Goal: Task Accomplishment & Management: Complete application form

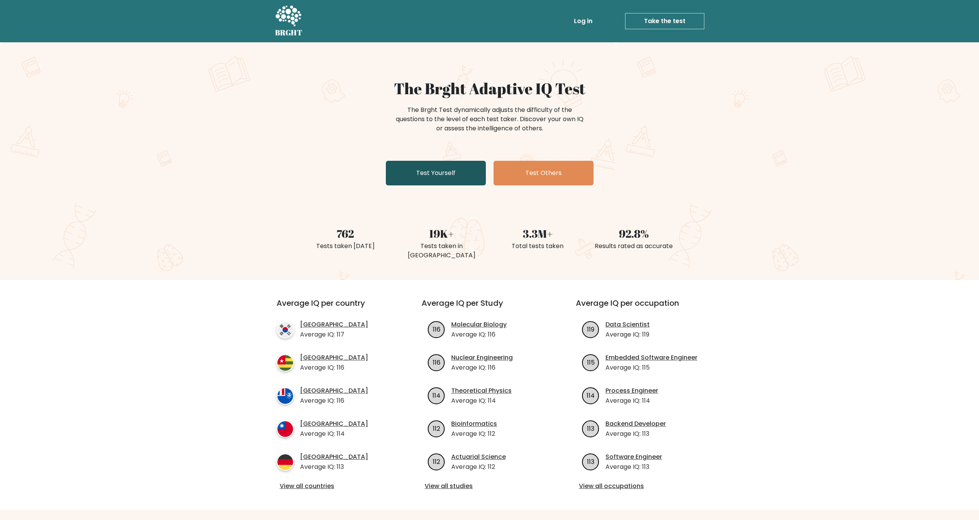
click at [424, 175] on link "Test Yourself" at bounding box center [436, 173] width 100 height 25
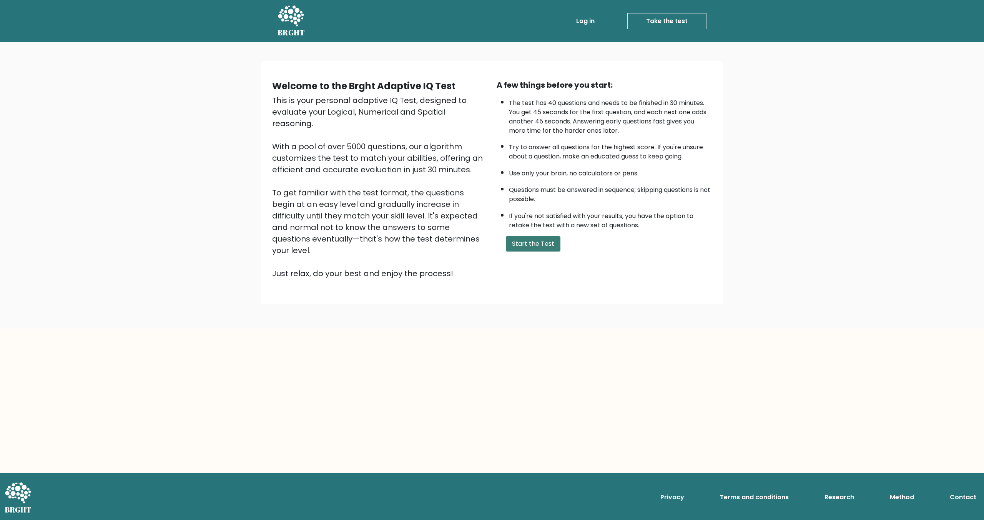
click at [529, 236] on button "Start the Test" at bounding box center [533, 243] width 55 height 15
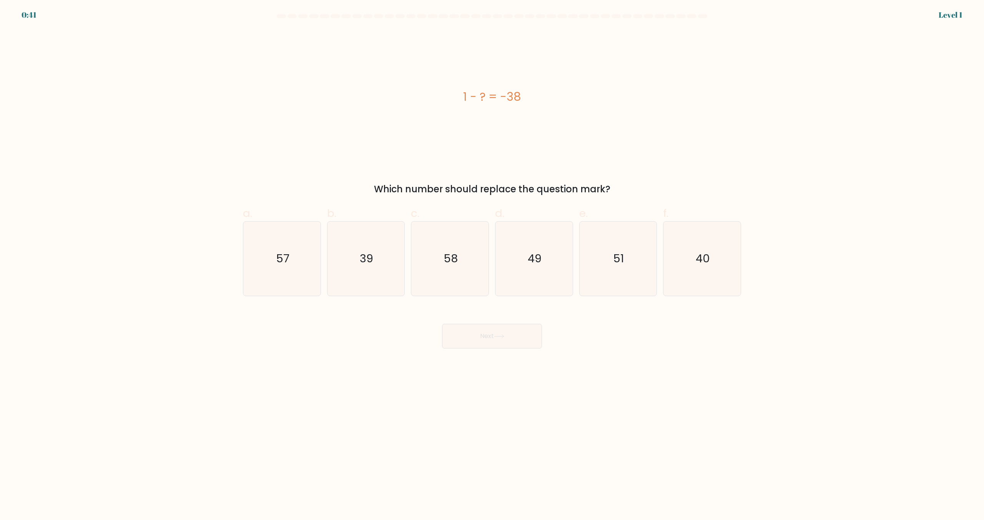
drag, startPoint x: 378, startPoint y: 270, endPoint x: 431, endPoint y: 299, distance: 60.8
click at [378, 269] on icon "39" at bounding box center [366, 258] width 74 height 74
click at [492, 265] on input "b. 39" at bounding box center [492, 262] width 0 height 5
radio input "true"
click at [499, 337] on icon at bounding box center [499, 336] width 10 height 4
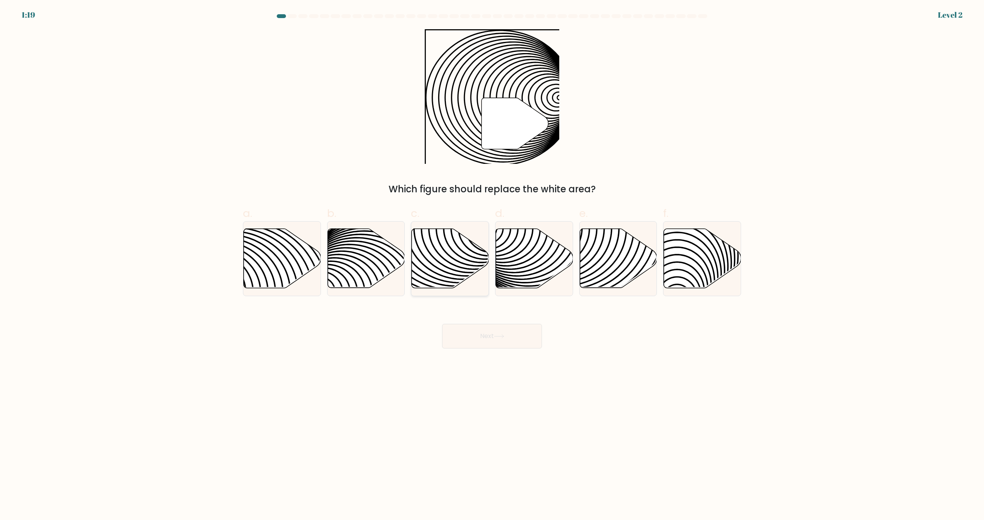
click at [438, 263] on icon at bounding box center [450, 258] width 77 height 59
click at [492, 263] on input "c." at bounding box center [492, 262] width 0 height 5
radio input "true"
click at [497, 340] on button "Next" at bounding box center [492, 336] width 100 height 25
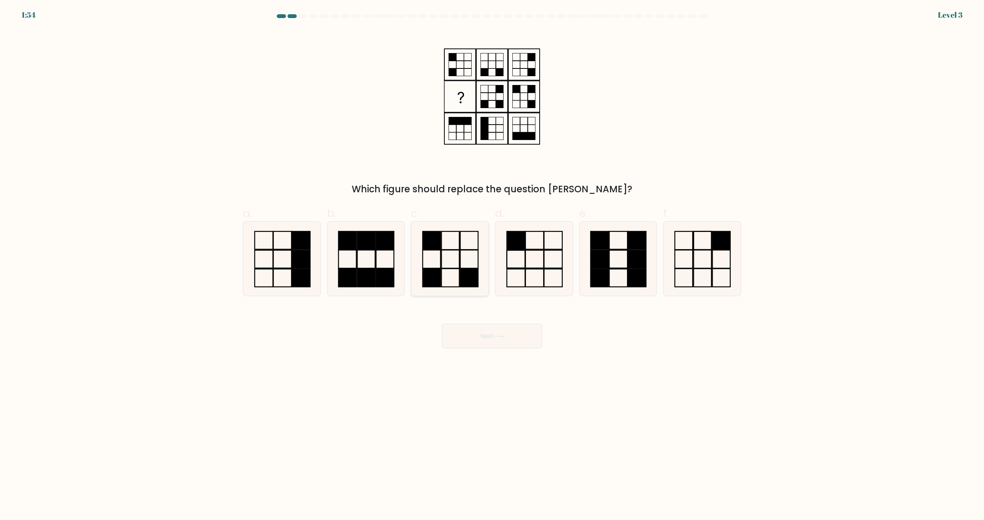
click at [455, 266] on icon at bounding box center [450, 258] width 74 height 74
click at [492, 265] on input "c." at bounding box center [492, 262] width 0 height 5
radio input "true"
click at [478, 333] on button "Next" at bounding box center [492, 336] width 100 height 25
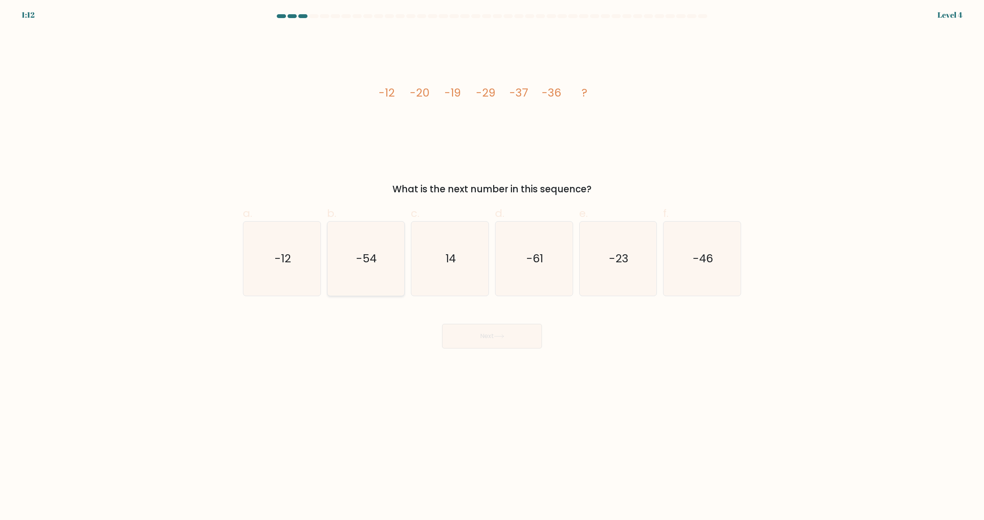
click at [378, 284] on icon "-54" at bounding box center [366, 258] width 74 height 74
click at [492, 265] on input "b. -54" at bounding box center [492, 262] width 0 height 5
radio input "true"
click at [499, 338] on icon at bounding box center [499, 336] width 10 height 4
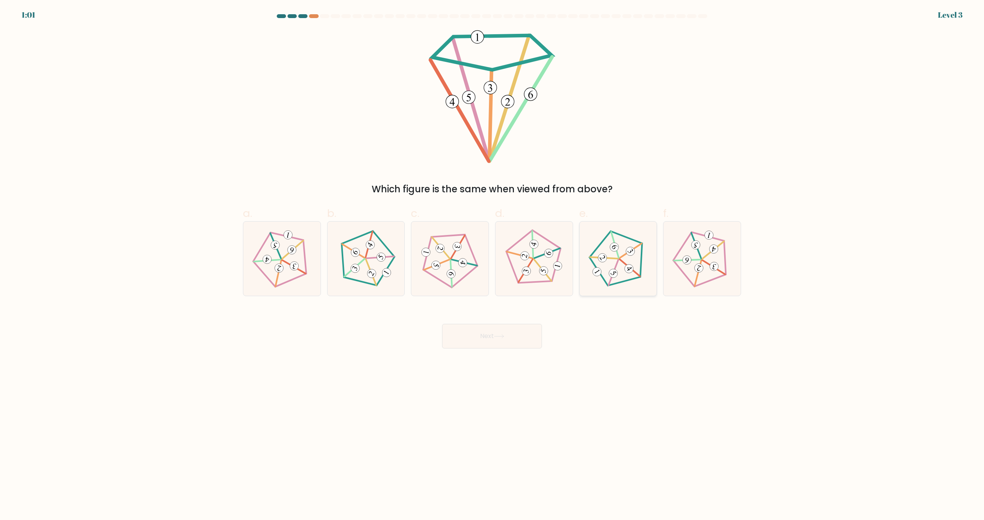
drag, startPoint x: 622, startPoint y: 258, endPoint x: 614, endPoint y: 275, distance: 18.4
click at [622, 259] on icon at bounding box center [618, 258] width 59 height 59
click at [493, 260] on input "e." at bounding box center [492, 262] width 0 height 5
radio input "true"
click at [491, 337] on button "Next" at bounding box center [492, 336] width 100 height 25
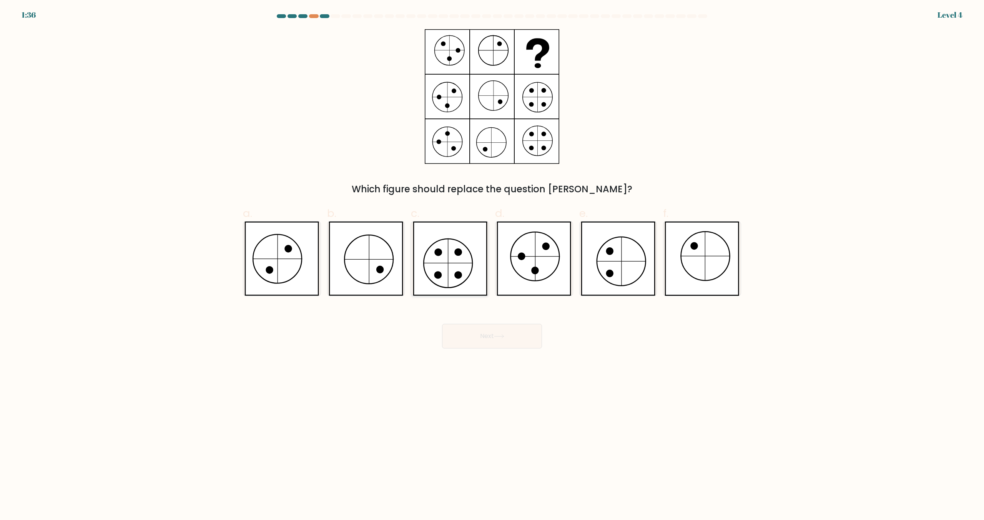
click at [448, 240] on icon at bounding box center [448, 263] width 0 height 49
click at [492, 260] on input "c." at bounding box center [492, 262] width 0 height 5
radio input "true"
click at [479, 337] on button "Next" at bounding box center [492, 336] width 100 height 25
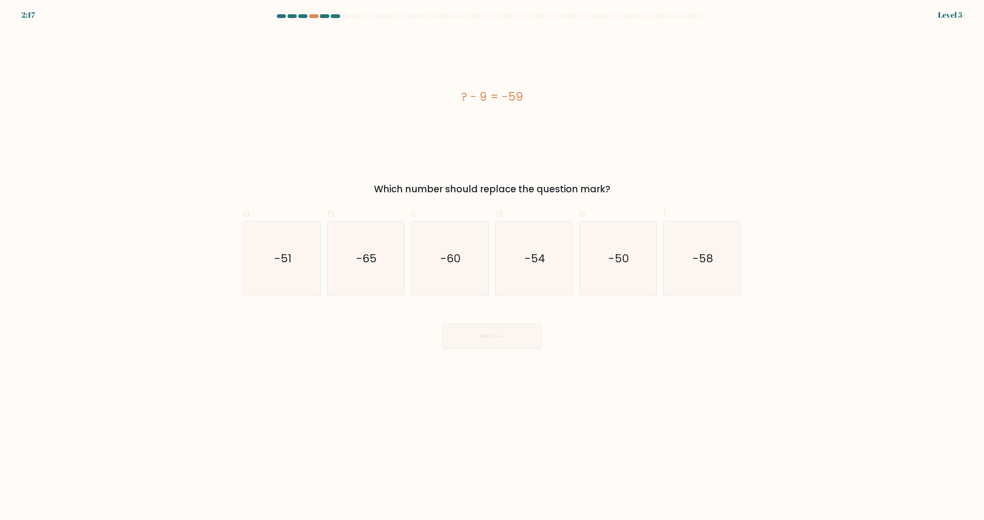
drag, startPoint x: 594, startPoint y: 265, endPoint x: 554, endPoint y: 302, distance: 54.1
click at [594, 265] on icon "-50" at bounding box center [618, 258] width 74 height 74
click at [493, 265] on input "e. -50" at bounding box center [492, 262] width 0 height 5
radio input "true"
click at [506, 334] on button "Next" at bounding box center [492, 336] width 100 height 25
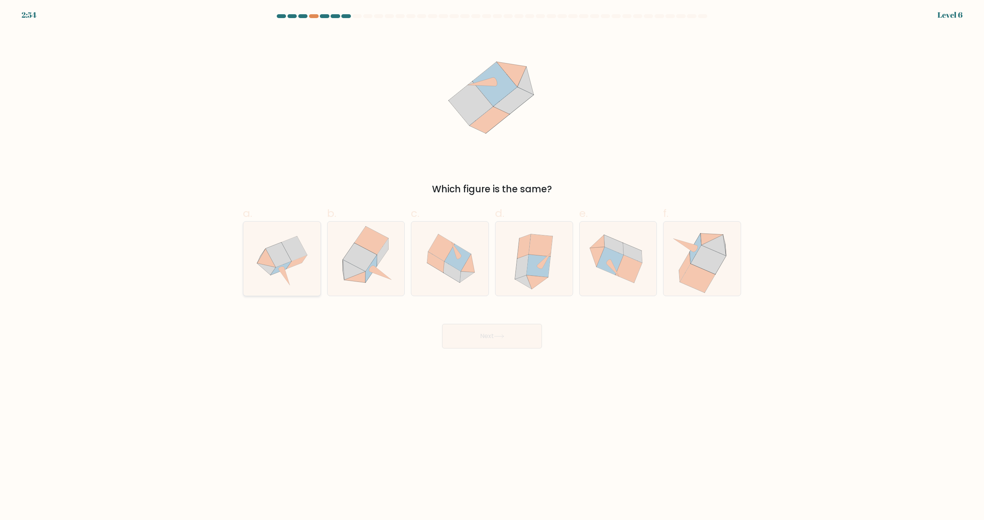
click at [301, 267] on icon at bounding box center [282, 258] width 74 height 74
click at [492, 265] on input "a." at bounding box center [492, 262] width 0 height 5
radio input "true"
click at [488, 335] on button "Next" at bounding box center [492, 336] width 100 height 25
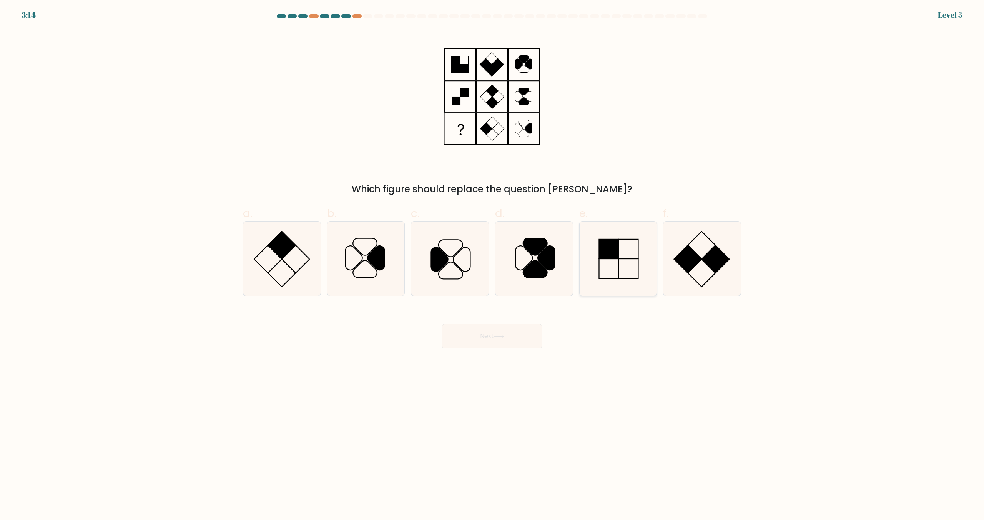
click at [629, 272] on icon at bounding box center [618, 258] width 74 height 74
click at [493, 265] on input "e." at bounding box center [492, 262] width 0 height 5
radio input "true"
click at [481, 332] on button "Next" at bounding box center [492, 336] width 100 height 25
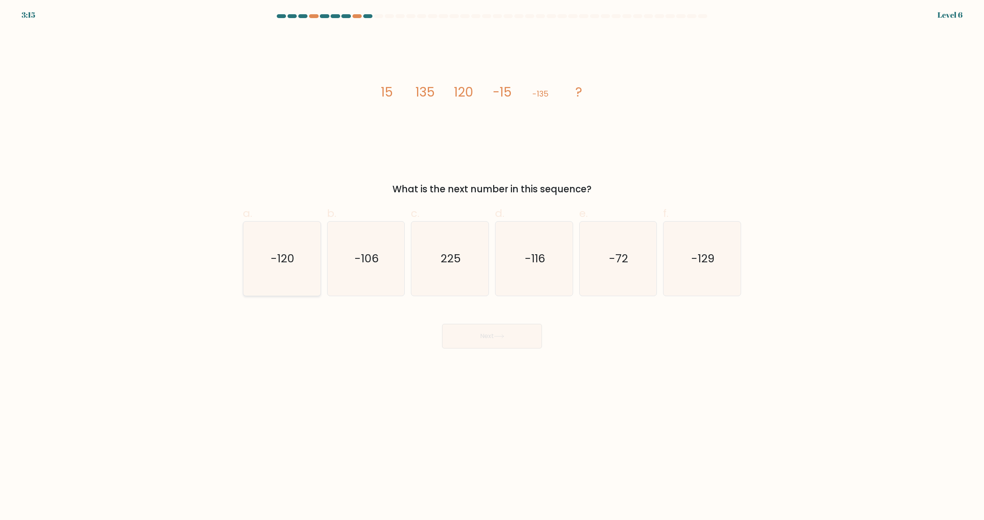
click at [295, 264] on icon "-120" at bounding box center [282, 258] width 74 height 74
click at [492, 264] on input "a. -120" at bounding box center [492, 262] width 0 height 5
radio input "true"
click at [469, 333] on button "Next" at bounding box center [492, 336] width 100 height 25
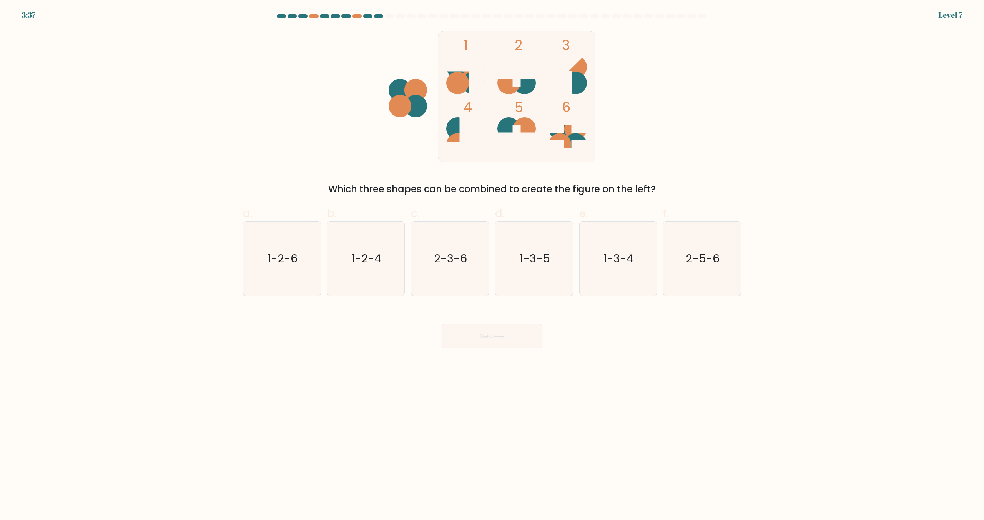
click at [524, 128] on ellipse at bounding box center [524, 128] width 23 height 22
click at [707, 270] on icon "2-5-6" at bounding box center [702, 258] width 74 height 74
click at [493, 265] on input "f. 2-5-6" at bounding box center [492, 262] width 0 height 5
radio input "true"
click at [491, 338] on button "Next" at bounding box center [492, 336] width 100 height 25
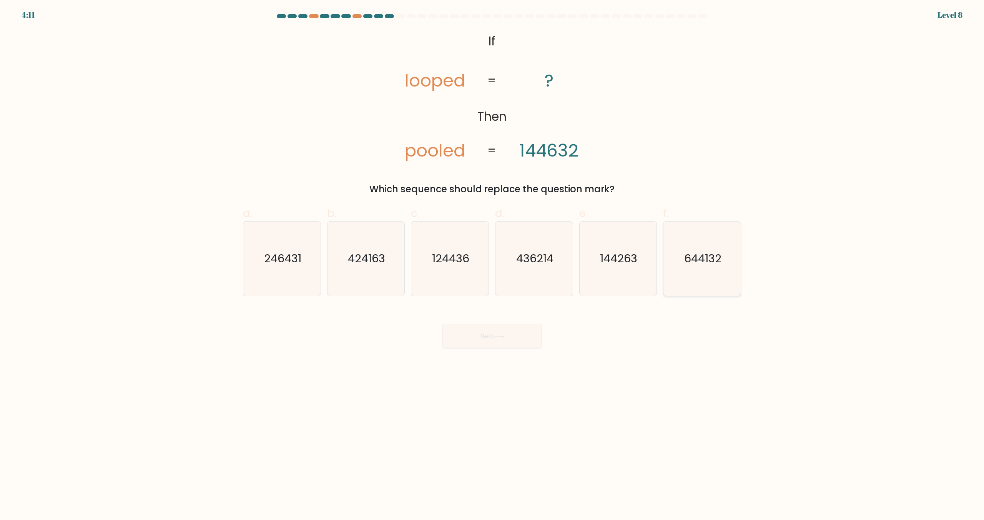
click at [697, 273] on icon "644132" at bounding box center [702, 258] width 74 height 74
click at [493, 265] on input "f. 644132" at bounding box center [492, 262] width 0 height 5
radio input "true"
click at [473, 335] on button "Next" at bounding box center [492, 336] width 100 height 25
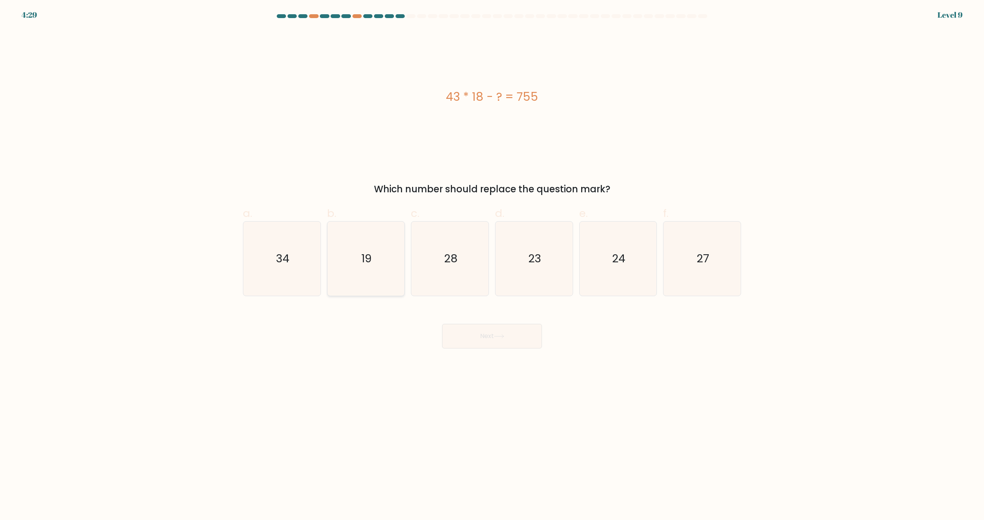
click at [387, 273] on icon "19" at bounding box center [366, 258] width 74 height 74
click at [492, 265] on input "b. 19" at bounding box center [492, 262] width 0 height 5
radio input "true"
drag, startPoint x: 487, startPoint y: 330, endPoint x: 467, endPoint y: 328, distance: 19.6
click at [486, 330] on button "Next" at bounding box center [492, 336] width 100 height 25
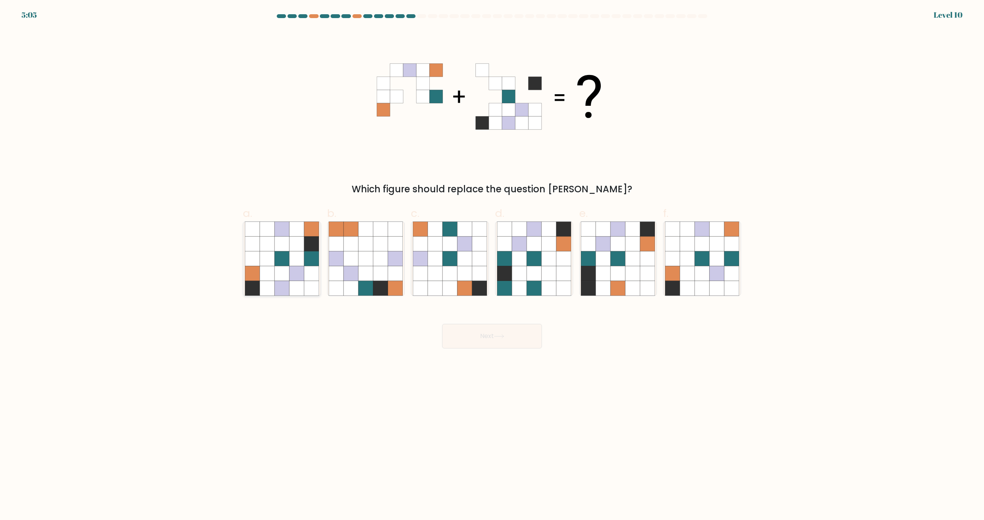
click at [270, 278] on icon at bounding box center [267, 273] width 15 height 15
click at [492, 265] on input "a." at bounding box center [492, 262] width 0 height 5
radio input "true"
click at [496, 337] on icon at bounding box center [499, 336] width 10 height 4
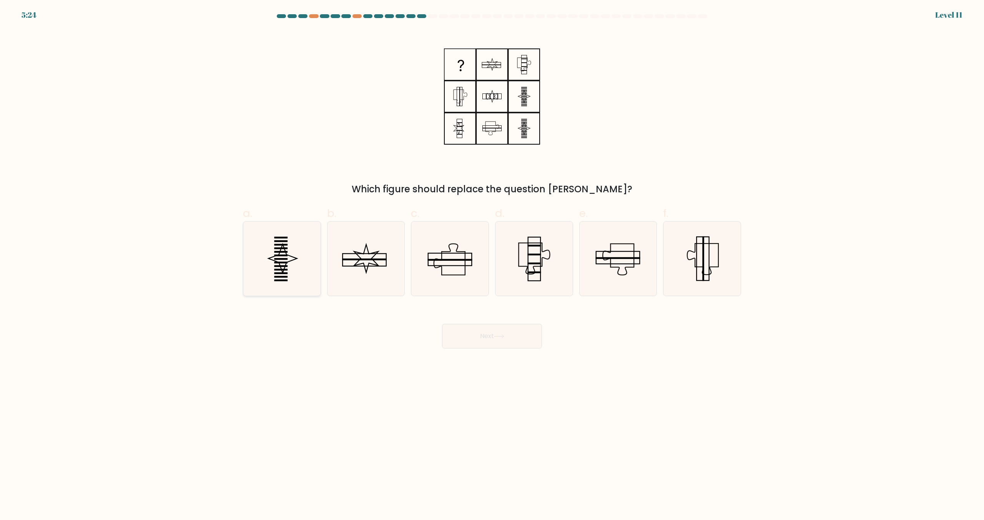
click at [281, 256] on icon at bounding box center [282, 258] width 74 height 74
click at [492, 260] on input "a." at bounding box center [492, 262] width 0 height 5
radio input "true"
click at [469, 337] on button "Next" at bounding box center [492, 336] width 100 height 25
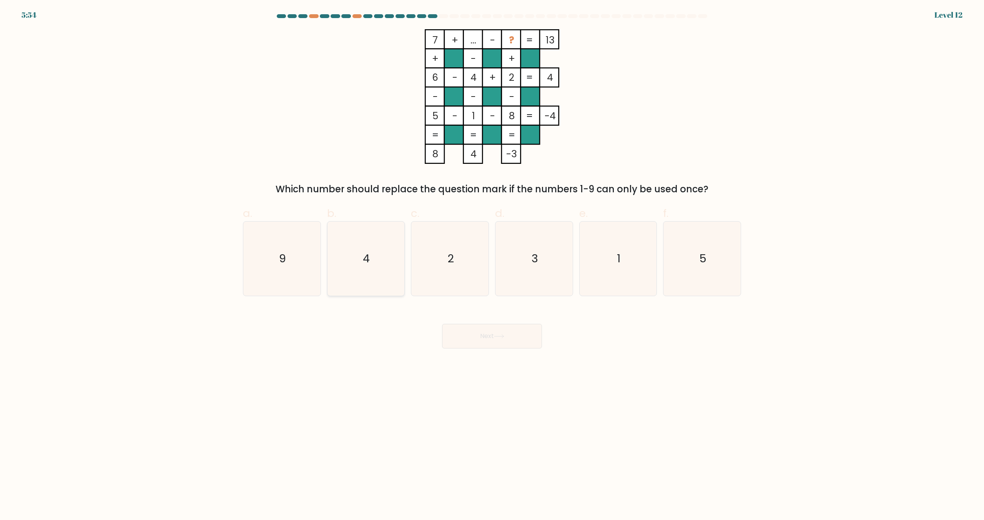
click at [345, 281] on icon "4" at bounding box center [366, 258] width 74 height 74
click at [492, 265] on input "b. 4" at bounding box center [492, 262] width 0 height 5
radio input "true"
click at [292, 277] on icon "9" at bounding box center [282, 258] width 74 height 74
click at [492, 265] on input "a. 9" at bounding box center [492, 262] width 0 height 5
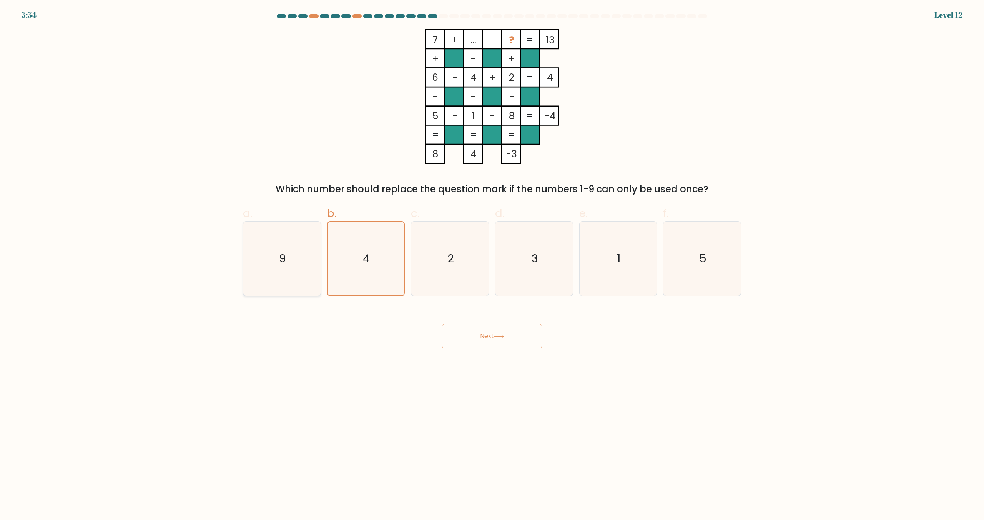
radio input "true"
click at [483, 337] on button "Next" at bounding box center [492, 336] width 100 height 25
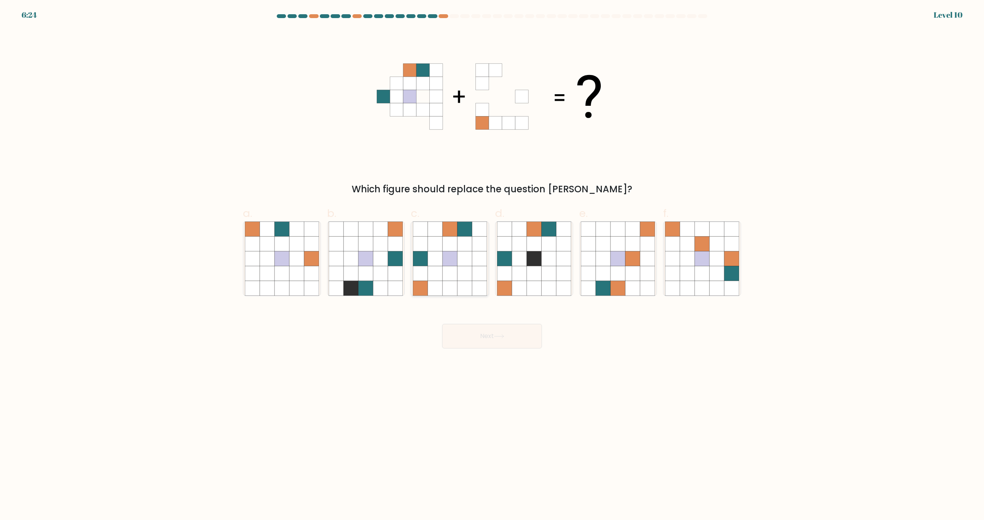
click at [450, 264] on icon at bounding box center [450, 258] width 15 height 15
click at [492, 264] on input "c." at bounding box center [492, 262] width 0 height 5
radio input "true"
click at [471, 327] on button "Next" at bounding box center [492, 336] width 100 height 25
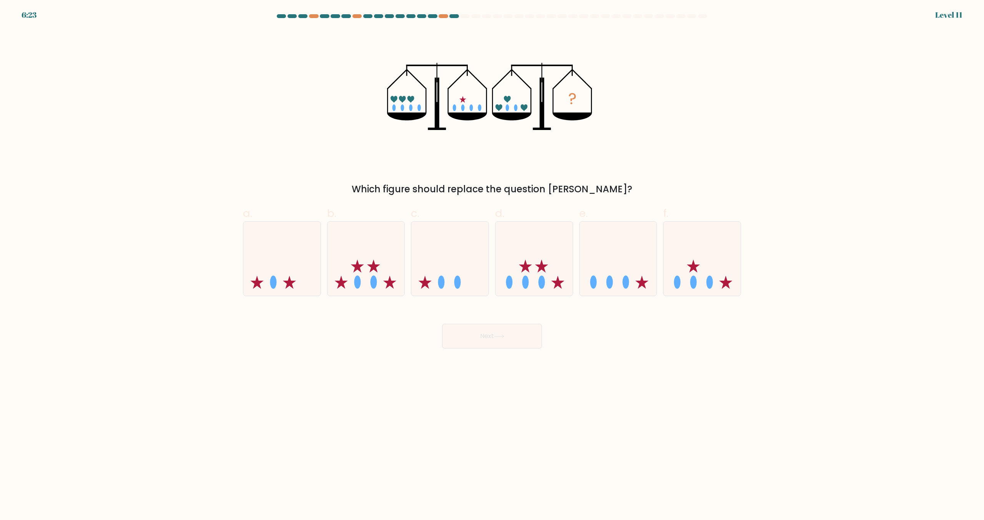
click at [445, 337] on button "Next" at bounding box center [492, 336] width 100 height 25
click at [411, 324] on div "Next" at bounding box center [492, 326] width 508 height 43
click at [467, 275] on icon at bounding box center [449, 259] width 77 height 64
click at [492, 265] on input "c." at bounding box center [492, 262] width 0 height 5
radio input "true"
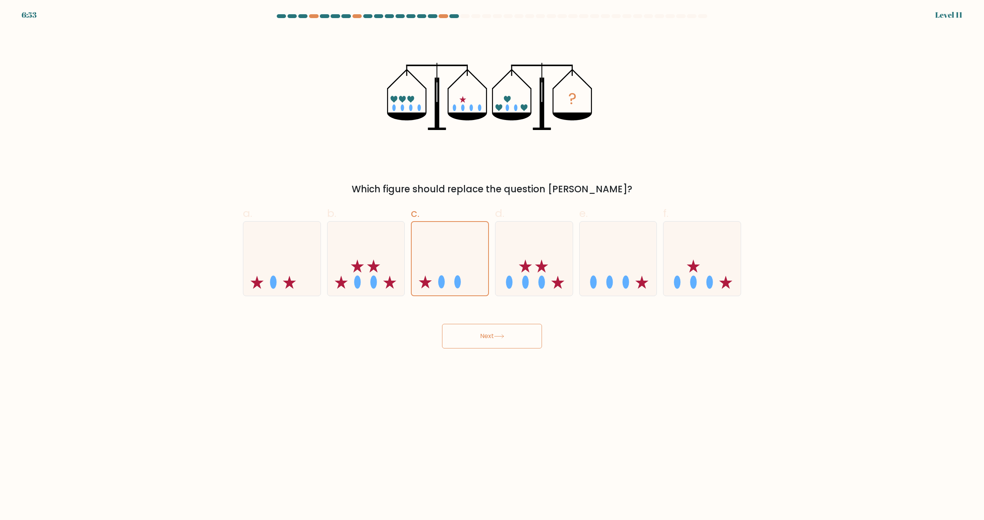
click at [483, 333] on button "Next" at bounding box center [492, 336] width 100 height 25
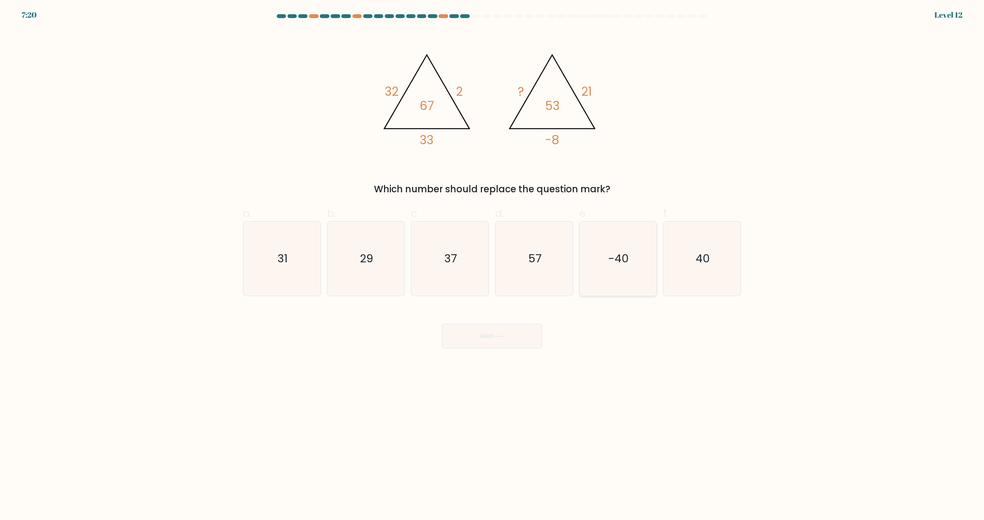
click at [641, 267] on icon "-40" at bounding box center [618, 258] width 74 height 74
click at [493, 265] on input "e. -40" at bounding box center [492, 262] width 0 height 5
radio input "true"
click at [726, 260] on icon "40" at bounding box center [702, 258] width 74 height 74
click at [493, 260] on input "f. 40" at bounding box center [492, 262] width 0 height 5
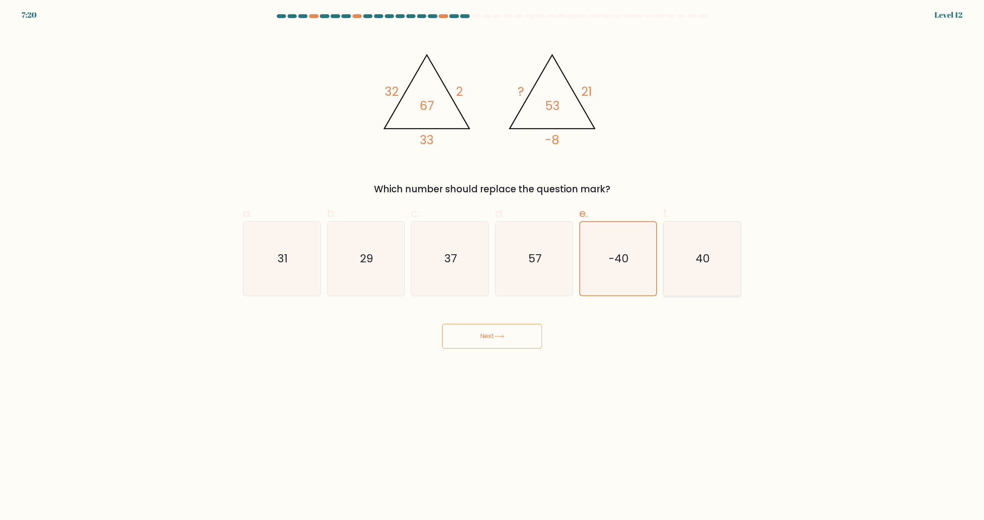
radio input "true"
click at [498, 339] on button "Next" at bounding box center [492, 336] width 100 height 25
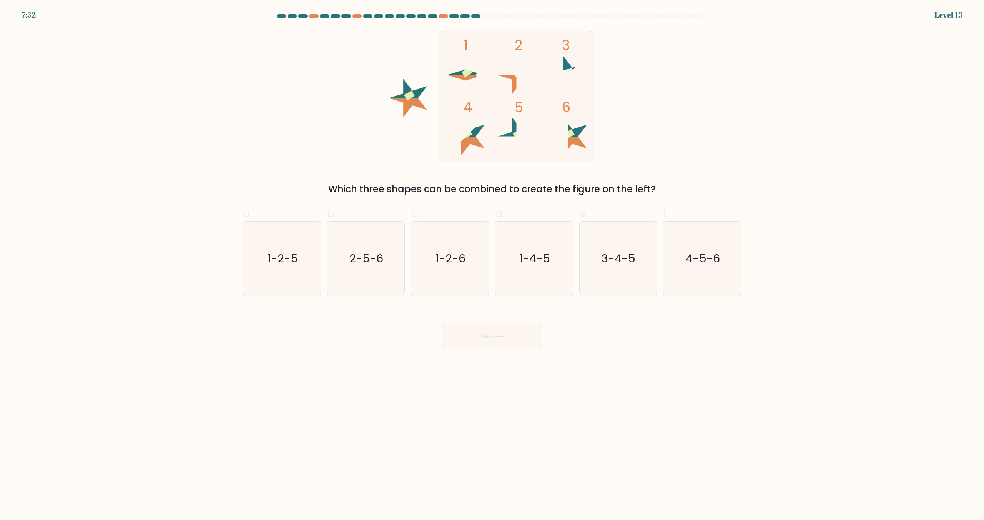
click at [578, 140] on icon at bounding box center [568, 146] width 38 height 19
click at [380, 270] on icon "2-5-6" at bounding box center [366, 258] width 74 height 74
click at [492, 265] on input "b. 2-5-6" at bounding box center [492, 262] width 0 height 5
radio input "true"
click at [471, 335] on button "Next" at bounding box center [492, 336] width 100 height 25
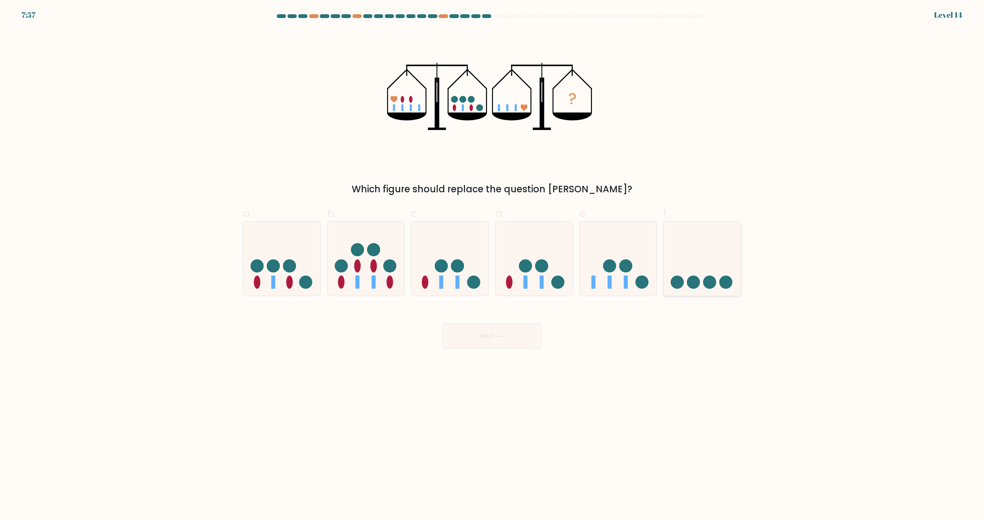
click at [693, 281] on circle at bounding box center [693, 281] width 13 height 13
click at [493, 265] on input "f." at bounding box center [492, 262] width 0 height 5
radio input "true"
click at [502, 336] on icon at bounding box center [499, 336] width 10 height 4
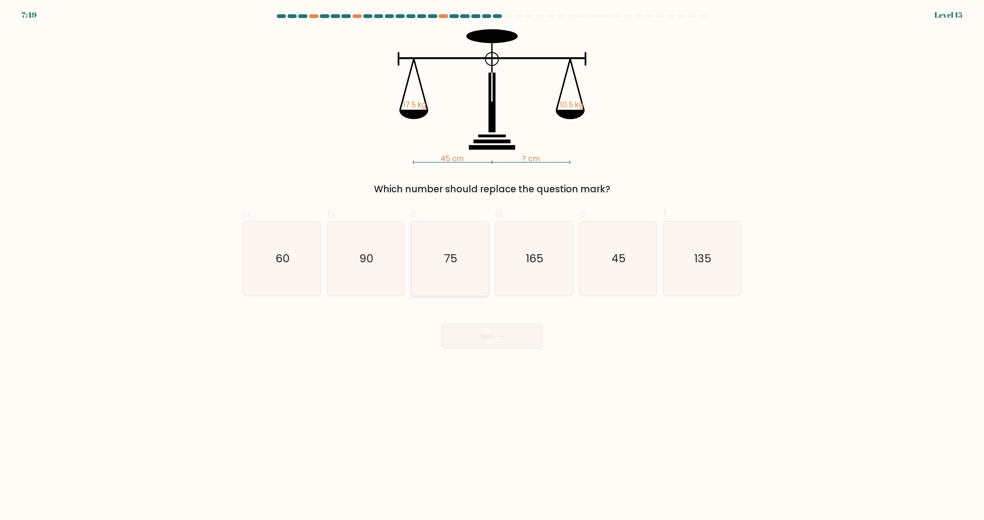
click at [463, 278] on icon "75" at bounding box center [450, 258] width 74 height 74
click at [492, 265] on input "c. 75" at bounding box center [492, 262] width 0 height 5
radio input "true"
click at [470, 327] on button "Next" at bounding box center [492, 336] width 100 height 25
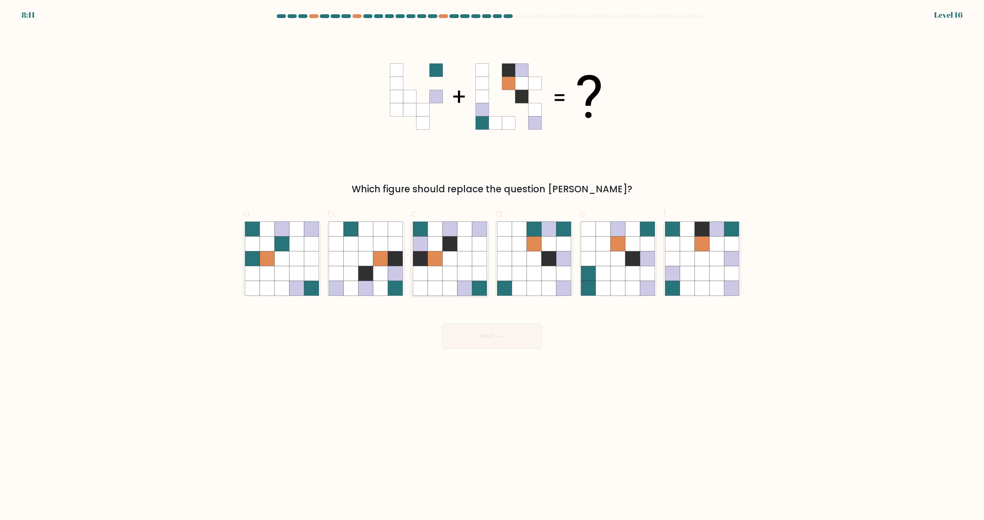
click at [470, 246] on icon at bounding box center [465, 243] width 15 height 15
click at [492, 260] on input "c." at bounding box center [492, 262] width 0 height 5
radio input "true"
click at [488, 335] on button "Next" at bounding box center [492, 336] width 100 height 25
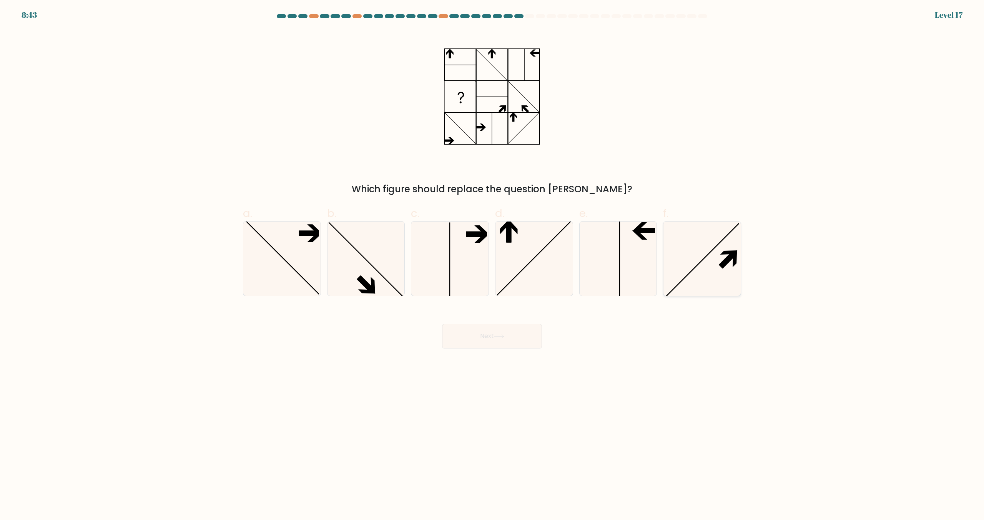
click at [709, 258] on icon at bounding box center [702, 258] width 74 height 74
click at [493, 260] on input "f." at bounding box center [492, 262] width 0 height 5
radio input "true"
click at [464, 334] on button "Next" at bounding box center [492, 336] width 100 height 25
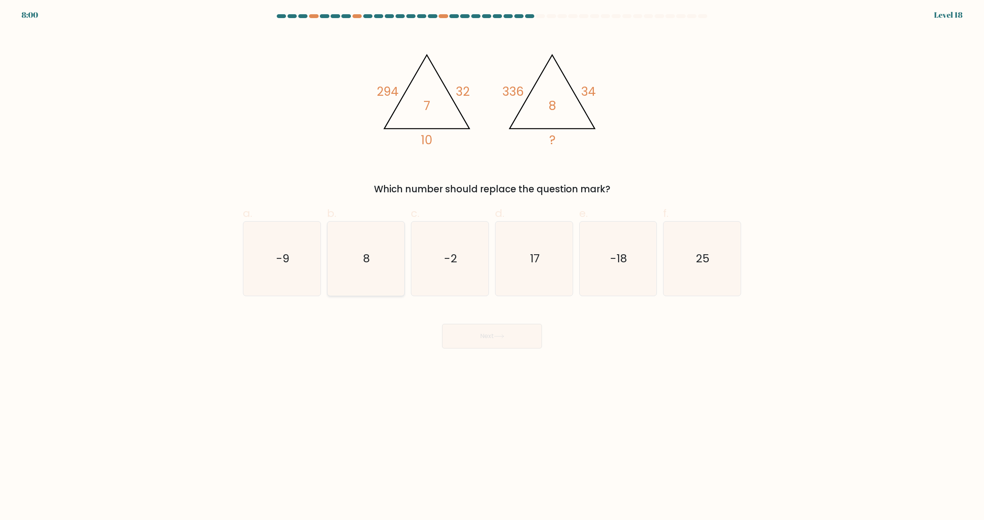
drag, startPoint x: 370, startPoint y: 280, endPoint x: 373, endPoint y: 284, distance: 4.9
click at [370, 280] on icon "8" at bounding box center [366, 258] width 74 height 74
click at [492, 265] on input "b. 8" at bounding box center [492, 262] width 0 height 5
radio input "true"
drag, startPoint x: 491, startPoint y: 335, endPoint x: 451, endPoint y: 334, distance: 40.4
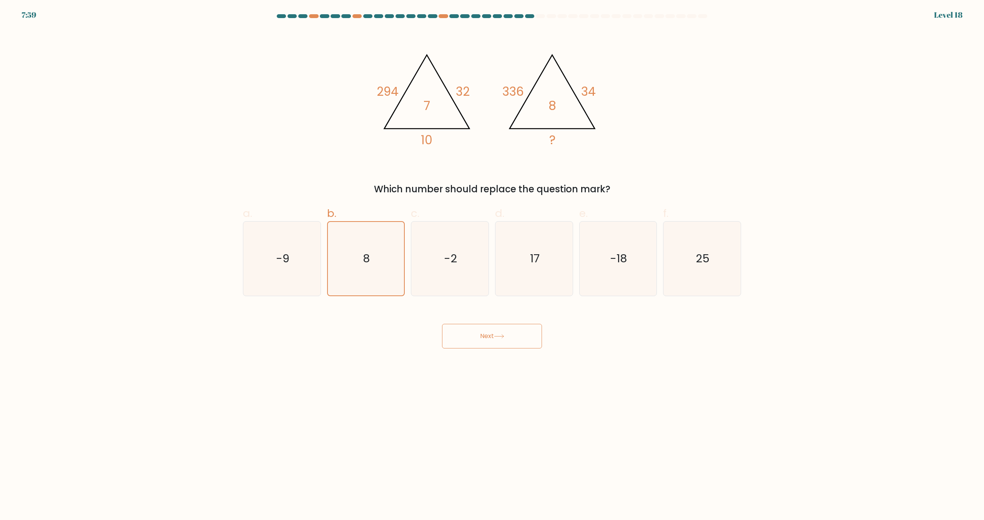
click at [491, 335] on button "Next" at bounding box center [492, 336] width 100 height 25
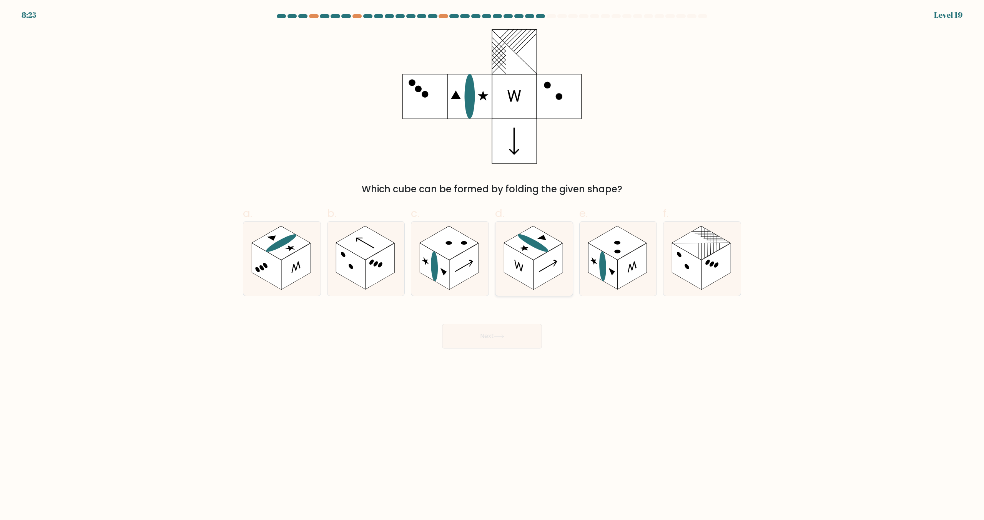
click at [532, 274] on rect at bounding box center [518, 266] width 29 height 47
click at [493, 265] on input "d." at bounding box center [492, 262] width 0 height 5
radio input "true"
click at [499, 343] on button "Next" at bounding box center [492, 336] width 100 height 25
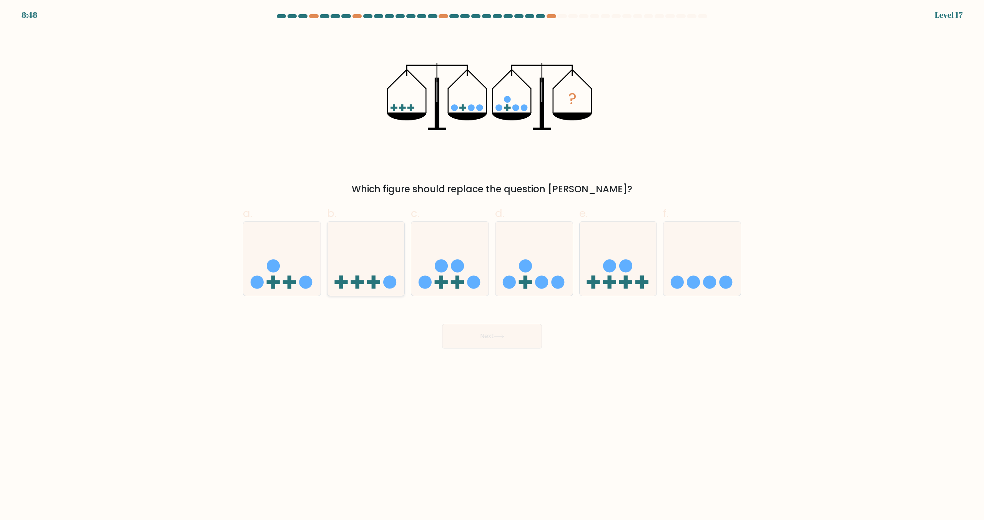
click at [360, 281] on rect at bounding box center [357, 282] width 13 height 4
click at [492, 265] on input "b." at bounding box center [492, 262] width 0 height 5
radio input "true"
click at [496, 331] on button "Next" at bounding box center [492, 336] width 100 height 25
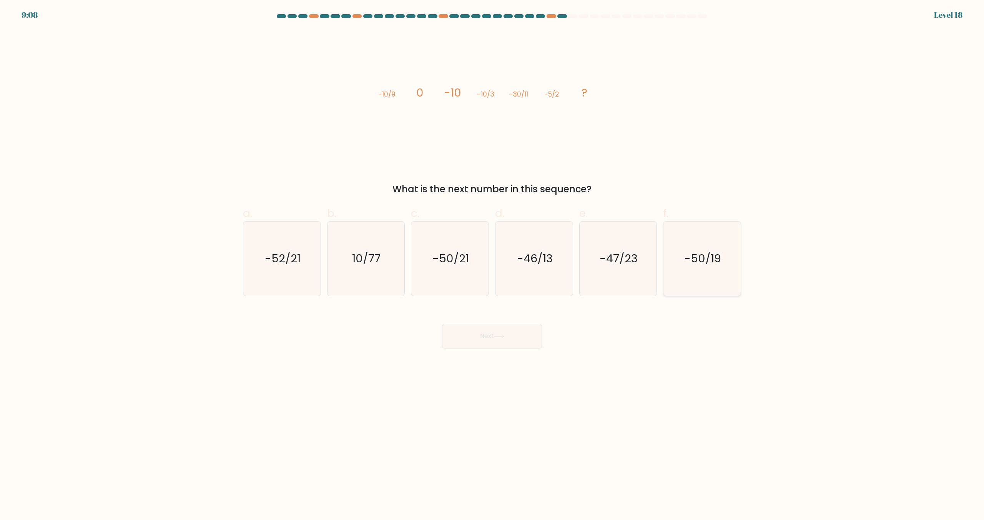
click at [712, 260] on text "-50/19" at bounding box center [703, 258] width 37 height 15
click at [493, 260] on input "f. -50/19" at bounding box center [492, 262] width 0 height 5
radio input "true"
click at [503, 333] on button "Next" at bounding box center [492, 336] width 100 height 25
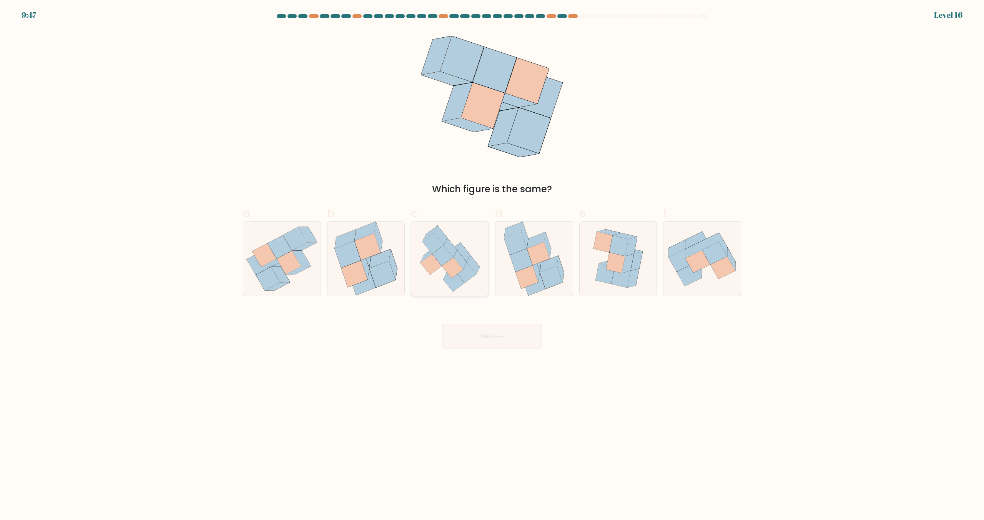
click at [462, 266] on icon at bounding box center [460, 259] width 13 height 19
click at [492, 265] on input "c." at bounding box center [492, 262] width 0 height 5
radio input "true"
click at [499, 330] on button "Next" at bounding box center [492, 336] width 100 height 25
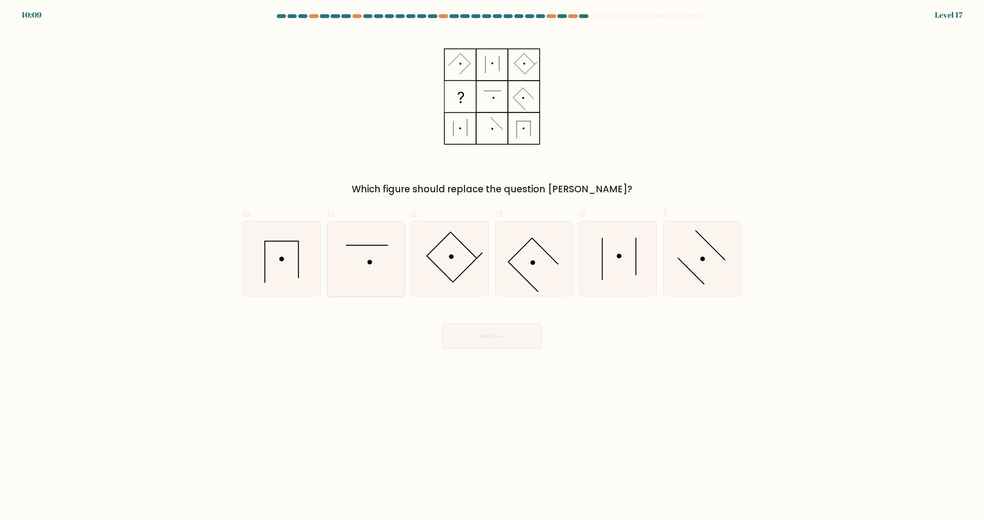
click at [384, 260] on icon at bounding box center [366, 258] width 74 height 74
click at [492, 260] on input "b." at bounding box center [492, 262] width 0 height 5
radio input "true"
click at [475, 336] on button "Next" at bounding box center [492, 336] width 100 height 25
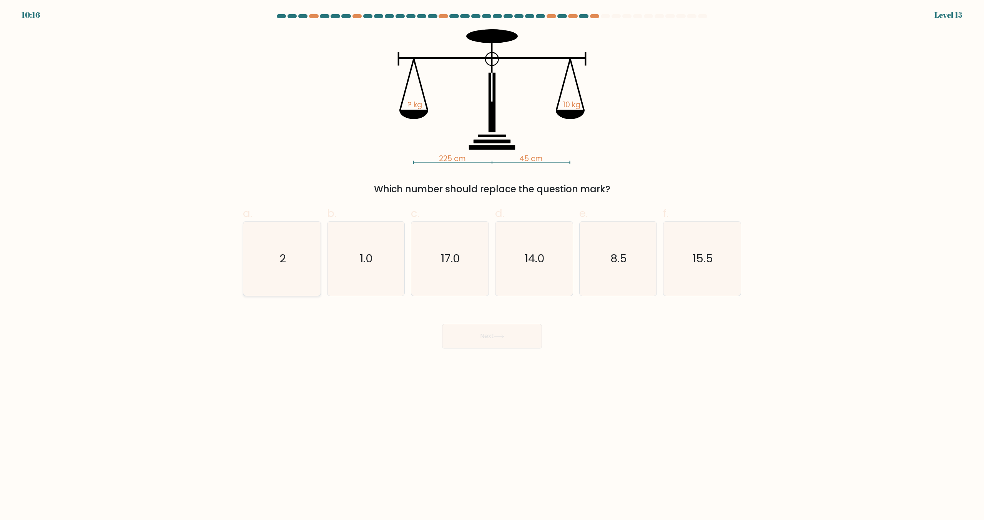
click at [301, 268] on icon "2" at bounding box center [282, 258] width 74 height 74
click at [492, 265] on input "a. 2" at bounding box center [492, 262] width 0 height 5
radio input "true"
click at [496, 335] on button "Next" at bounding box center [492, 336] width 100 height 25
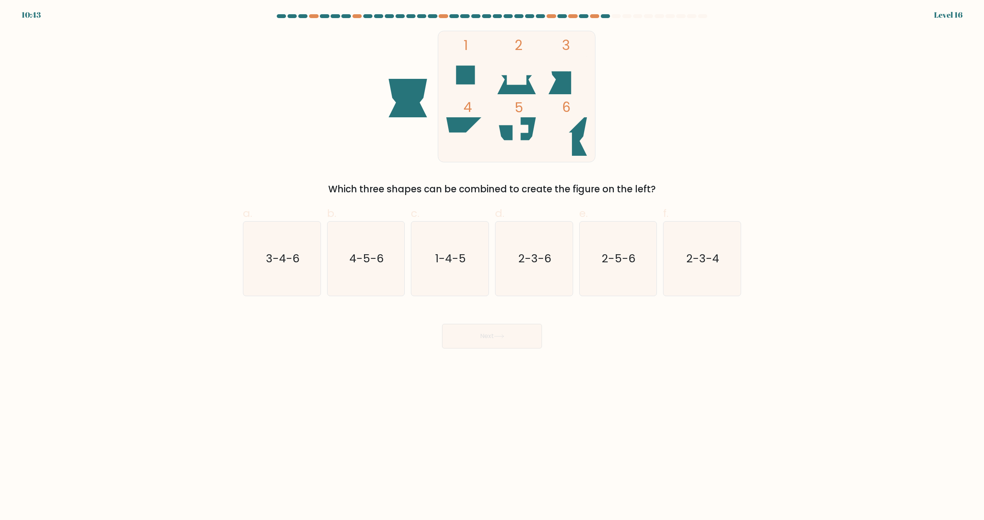
click at [543, 80] on rect at bounding box center [516, 96] width 157 height 131
click at [556, 87] on icon at bounding box center [568, 75] width 38 height 38
click at [290, 277] on icon "3-4-6" at bounding box center [282, 258] width 74 height 74
click at [492, 265] on input "a. 3-4-6" at bounding box center [492, 262] width 0 height 5
radio input "true"
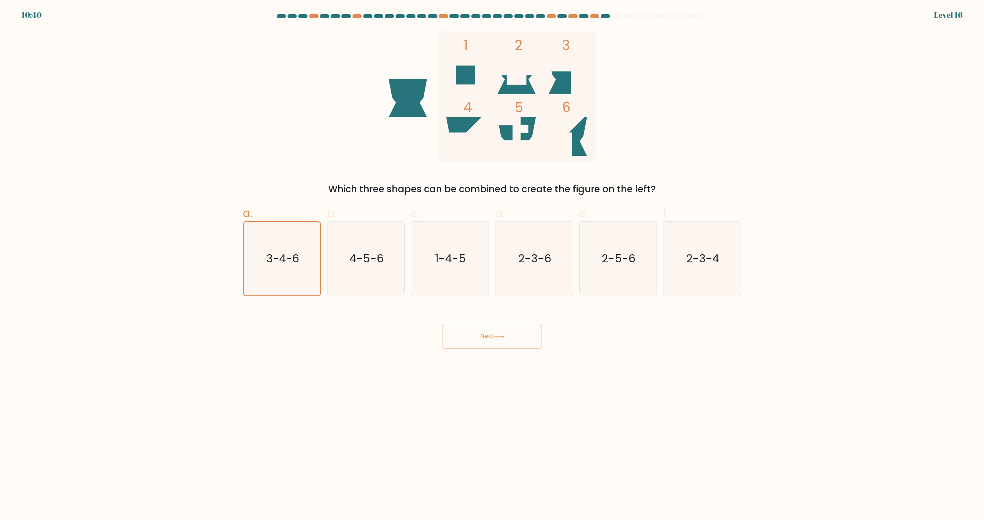
click at [474, 341] on button "Next" at bounding box center [492, 336] width 100 height 25
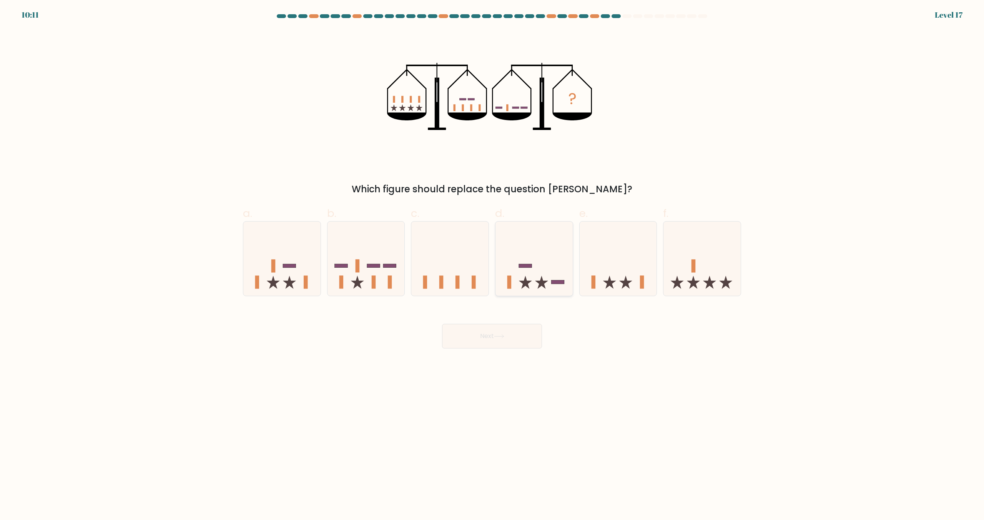
click at [544, 284] on icon at bounding box center [541, 282] width 13 height 13
click at [493, 265] on input "d." at bounding box center [492, 262] width 0 height 5
radio input "true"
click at [509, 335] on button "Next" at bounding box center [492, 336] width 100 height 25
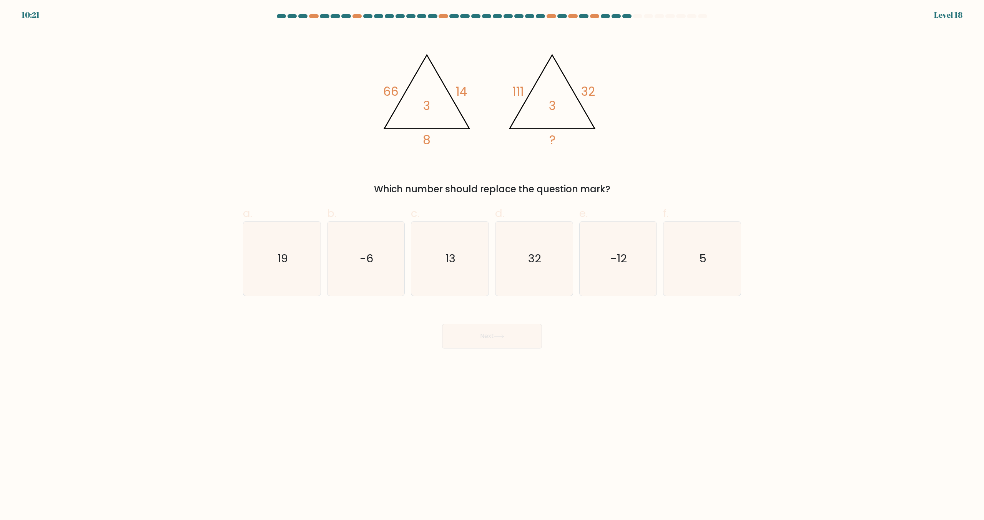
drag, startPoint x: 682, startPoint y: 280, endPoint x: 658, endPoint y: 295, distance: 28.2
click at [682, 281] on icon "5" at bounding box center [702, 258] width 74 height 74
click at [493, 265] on input "f. 5" at bounding box center [492, 262] width 0 height 5
radio input "true"
click at [506, 342] on button "Next" at bounding box center [492, 336] width 100 height 25
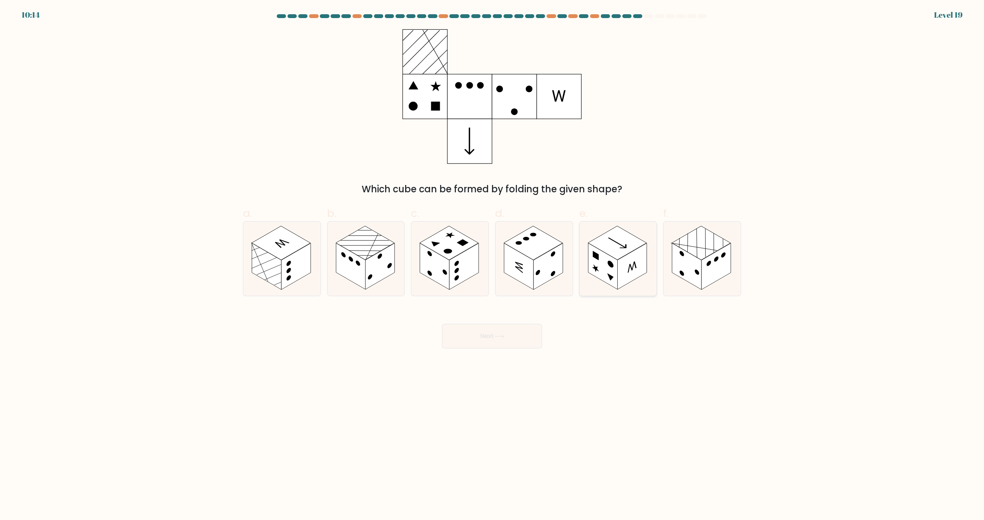
click at [634, 276] on rect at bounding box center [632, 266] width 29 height 47
click at [493, 265] on input "e." at bounding box center [492, 262] width 0 height 5
radio input "true"
click at [514, 331] on button "Next" at bounding box center [492, 336] width 100 height 25
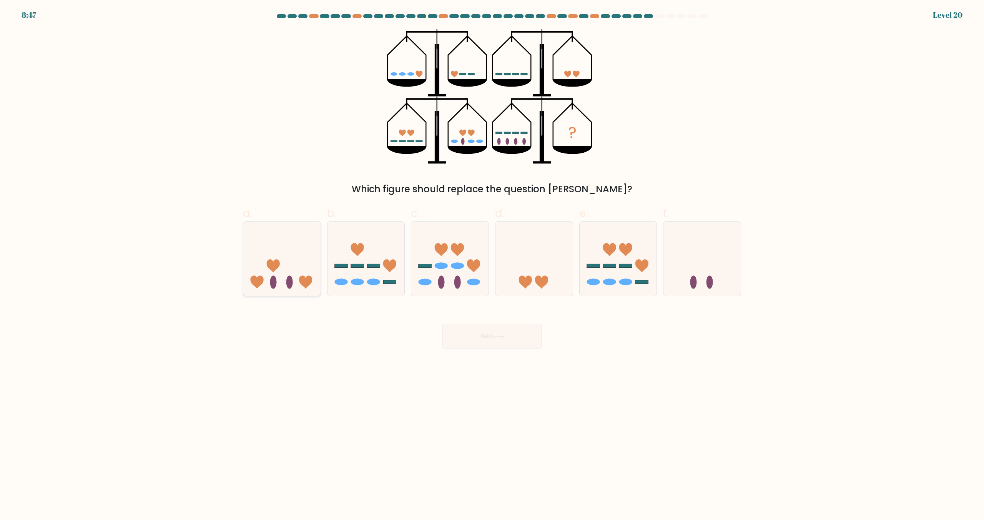
click at [261, 263] on icon at bounding box center [281, 259] width 77 height 64
click at [492, 263] on input "a." at bounding box center [492, 262] width 0 height 5
radio input "true"
click at [484, 344] on button "Next" at bounding box center [492, 336] width 100 height 25
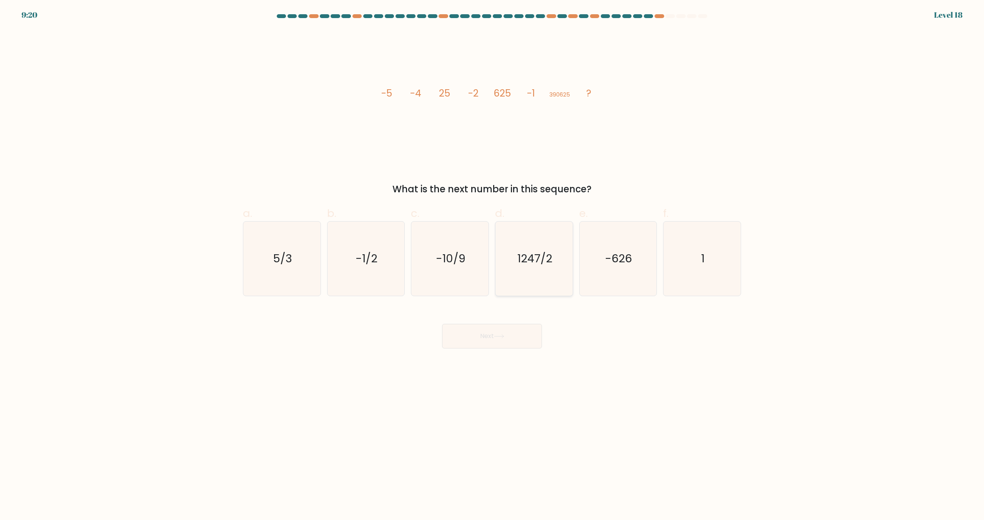
click at [527, 268] on icon "1247/2" at bounding box center [534, 258] width 74 height 74
click at [493, 265] on input "d. 1247/2" at bounding box center [492, 262] width 0 height 5
radio input "true"
click at [502, 339] on button "Next" at bounding box center [492, 336] width 100 height 25
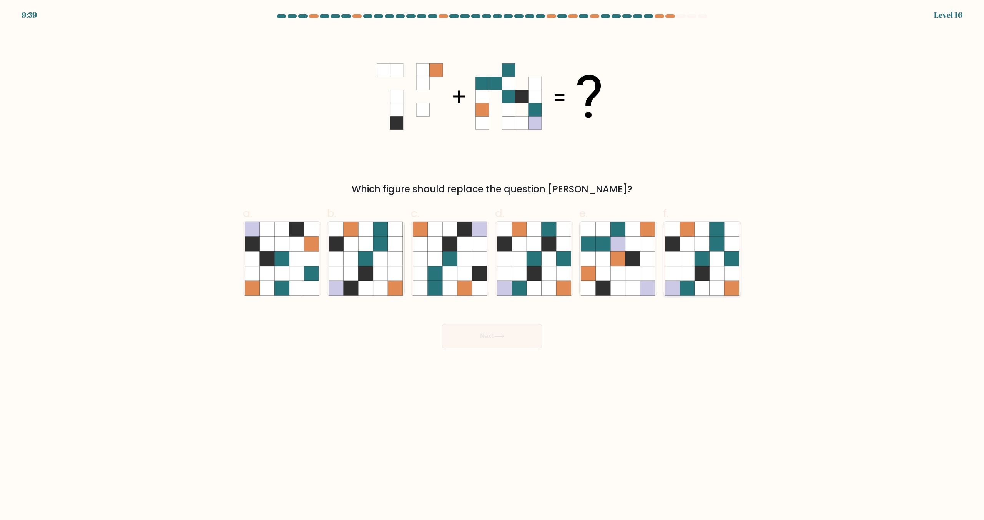
click at [725, 280] on icon at bounding box center [731, 273] width 15 height 15
click at [493, 265] on input "f." at bounding box center [492, 262] width 0 height 5
radio input "true"
click at [503, 343] on button "Next" at bounding box center [492, 336] width 100 height 25
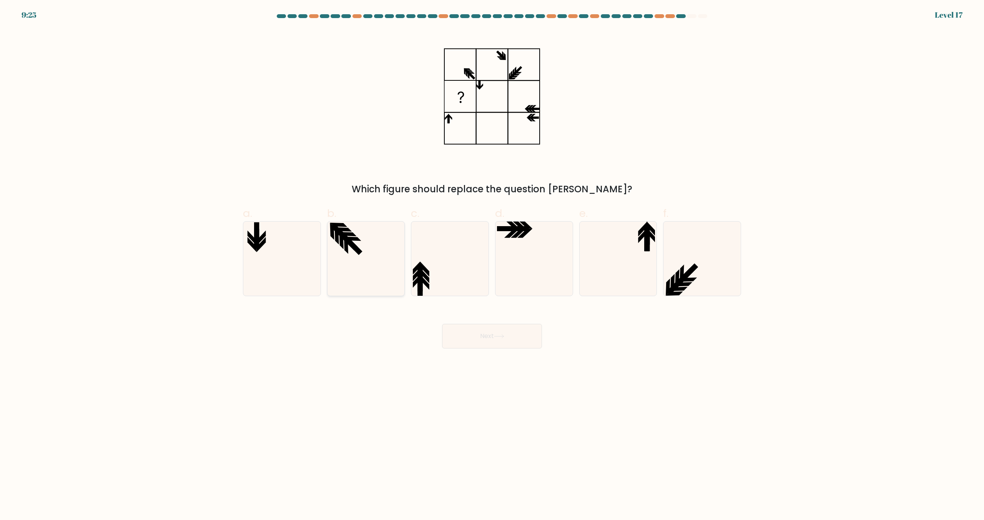
click at [375, 243] on icon at bounding box center [366, 258] width 74 height 74
click at [492, 260] on input "b." at bounding box center [492, 262] width 0 height 5
radio input "true"
click at [478, 326] on button "Next" at bounding box center [492, 336] width 100 height 25
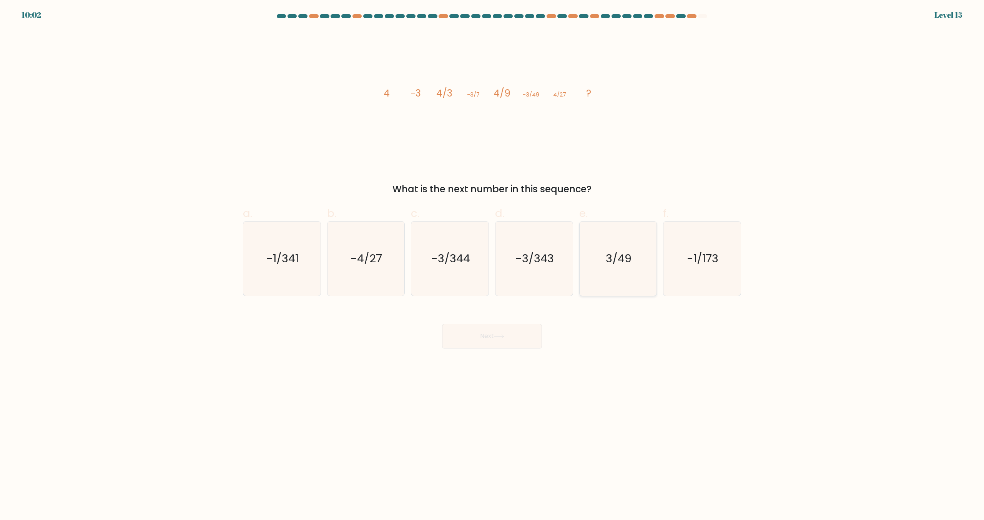
click at [656, 260] on div "3/49" at bounding box center [618, 258] width 78 height 75
click at [493, 260] on input "e. 3/49" at bounding box center [492, 262] width 0 height 5
radio input "true"
click at [498, 341] on button "Next" at bounding box center [492, 336] width 100 height 25
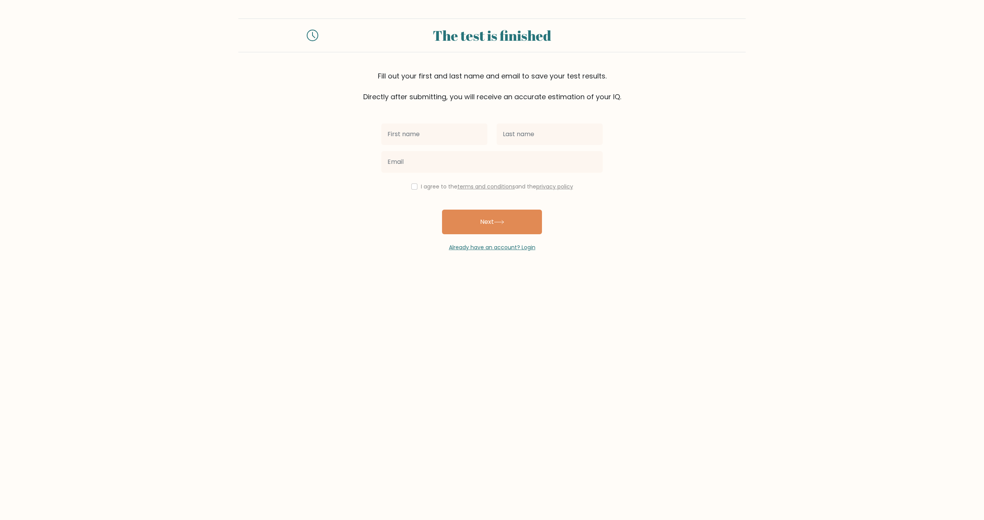
click at [422, 130] on input "text" at bounding box center [434, 134] width 106 height 22
type input "[PERSON_NAME]"
type input "Dąbek"
type input "[EMAIL_ADDRESS][PERSON_NAME][DOMAIN_NAME]"
click at [413, 184] on input "checkbox" at bounding box center [414, 186] width 6 height 6
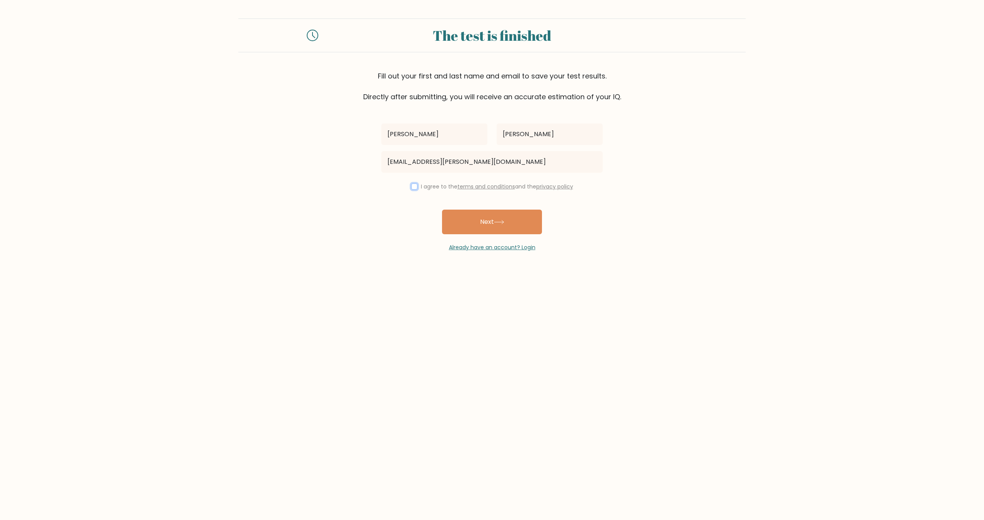
checkbox input "true"
click at [489, 231] on button "Next" at bounding box center [492, 222] width 100 height 25
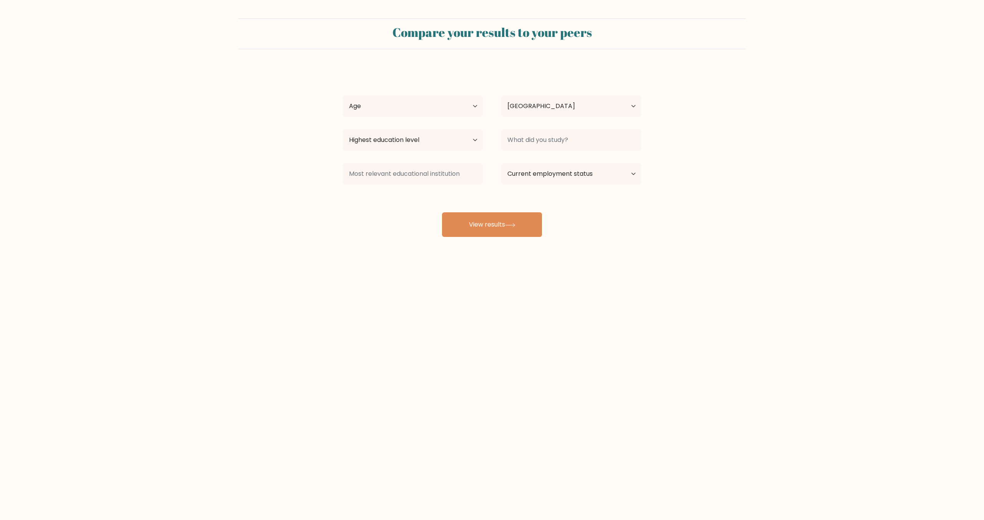
select select "PL"
click at [392, 108] on select "Age Under 18 years old 18-24 years old 25-34 years old 35-44 years old 45-54 ye…" at bounding box center [413, 106] width 140 height 22
select select "25_34"
click at [343, 95] on select "Age Under 18 years old 18-24 years old 25-34 years old 35-44 years old 45-54 ye…" at bounding box center [413, 106] width 140 height 22
click at [433, 144] on select "Highest education level No schooling Primary Lower Secondary Upper Secondary Oc…" at bounding box center [413, 140] width 140 height 22
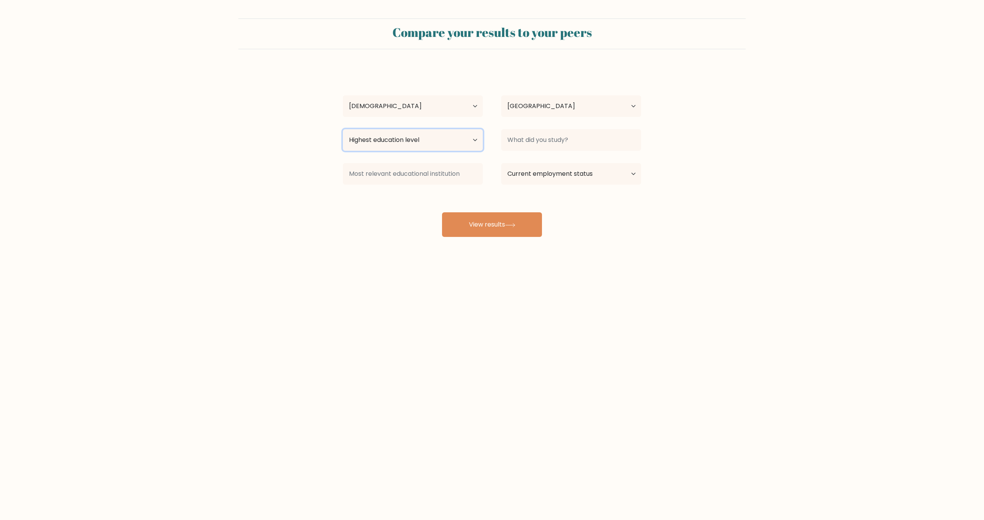
select select "bachelors_degree"
click at [343, 129] on select "Highest education level No schooling Primary Lower Secondary Upper Secondary Oc…" at bounding box center [413, 140] width 140 height 22
click at [543, 136] on input at bounding box center [571, 140] width 140 height 22
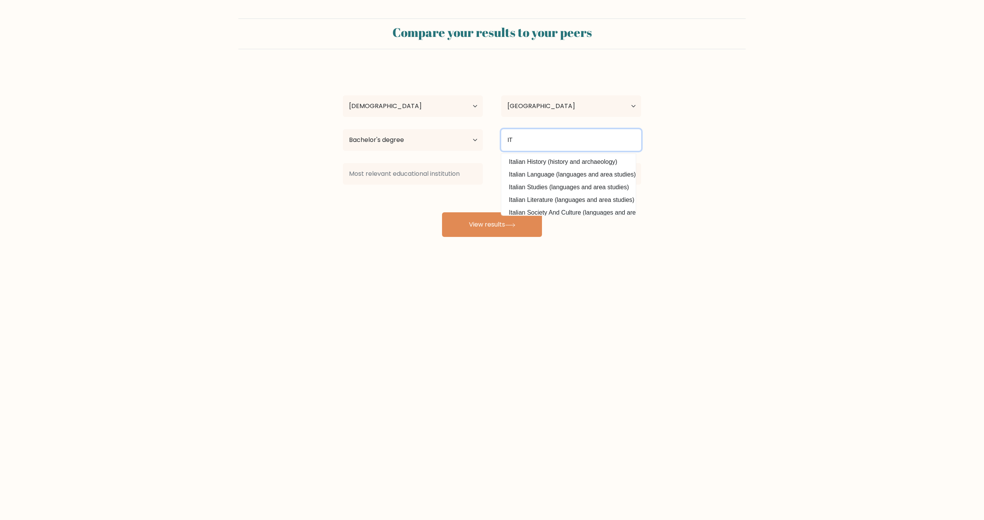
type input "I"
type input "t"
click at [583, 176] on option "Information Technology (computing)" at bounding box center [568, 174] width 131 height 12
type input "Information Technology"
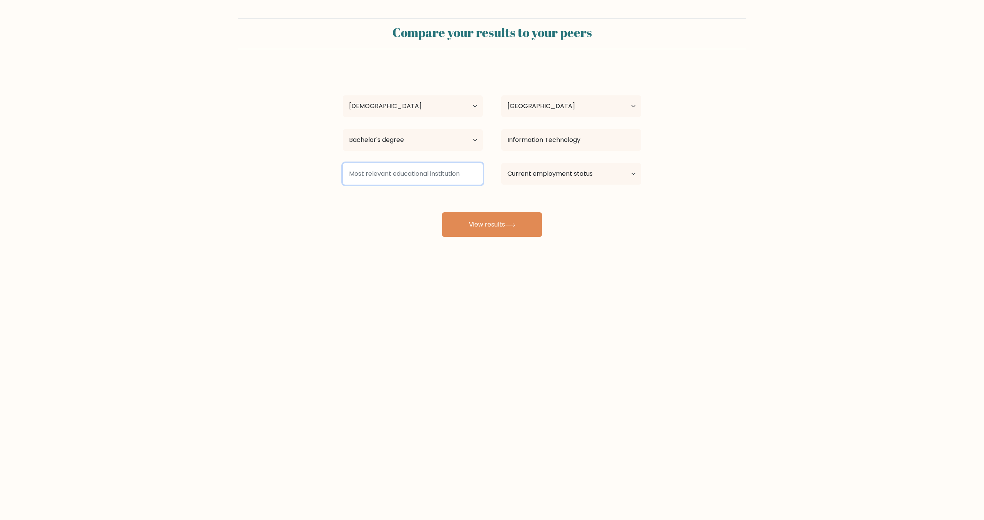
click at [415, 176] on input at bounding box center [413, 174] width 140 height 22
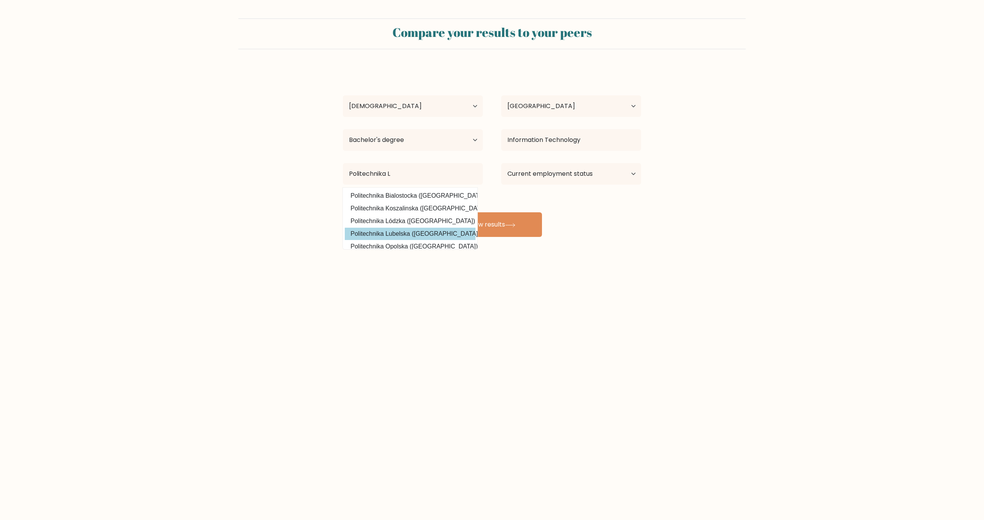
click at [430, 231] on option "Politechnika Lubelska (Poland)" at bounding box center [410, 234] width 131 height 12
type input "Politechnika Lubelska"
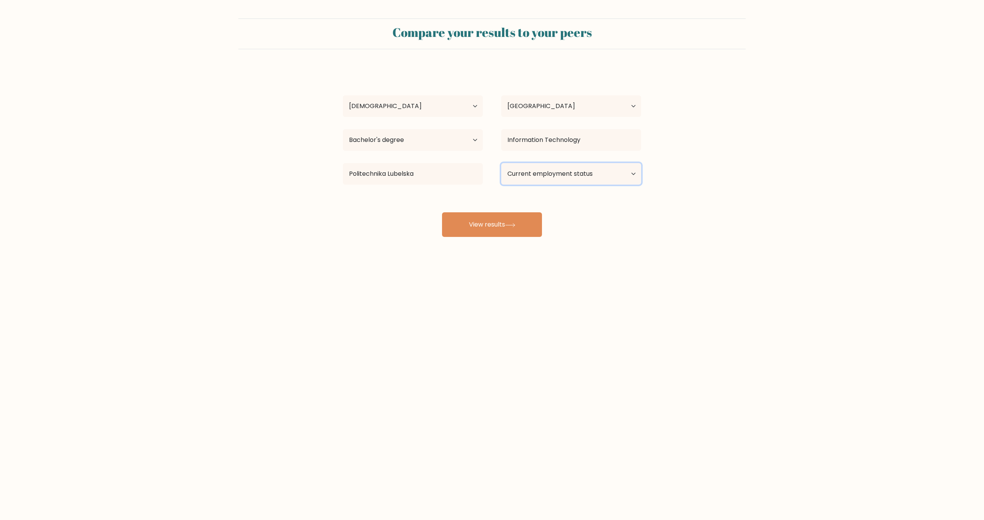
click at [568, 175] on select "Current employment status Employed Student Retired Other / prefer not to answer" at bounding box center [571, 174] width 140 height 22
select select "employed"
click at [501, 163] on select "Current employment status Employed Student Retired Other / prefer not to answer" at bounding box center [571, 174] width 140 height 22
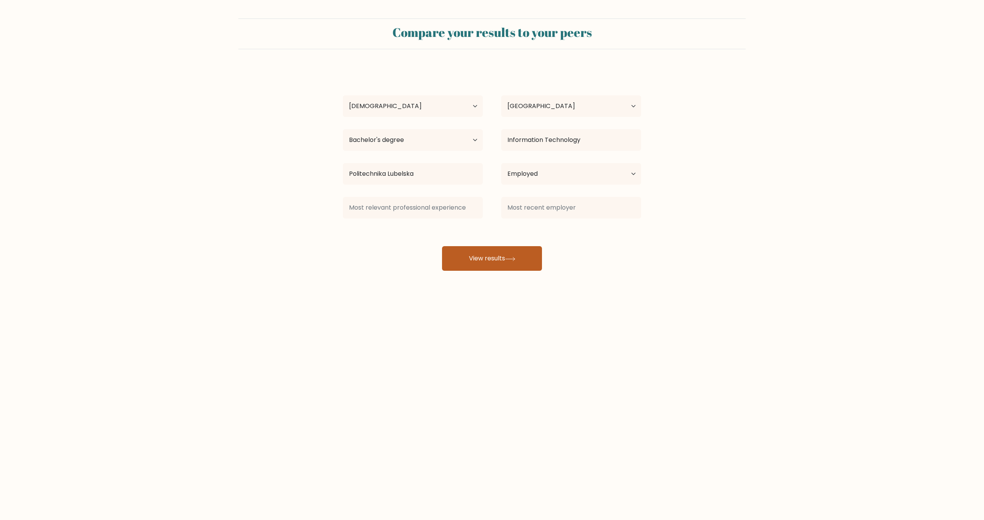
click at [497, 225] on div "Paweł Dąbek Age Under 18 years old 18-24 years old 25-34 years old 35-44 years …" at bounding box center [492, 169] width 308 height 203
click at [426, 207] on input at bounding box center [413, 208] width 140 height 22
type input "W"
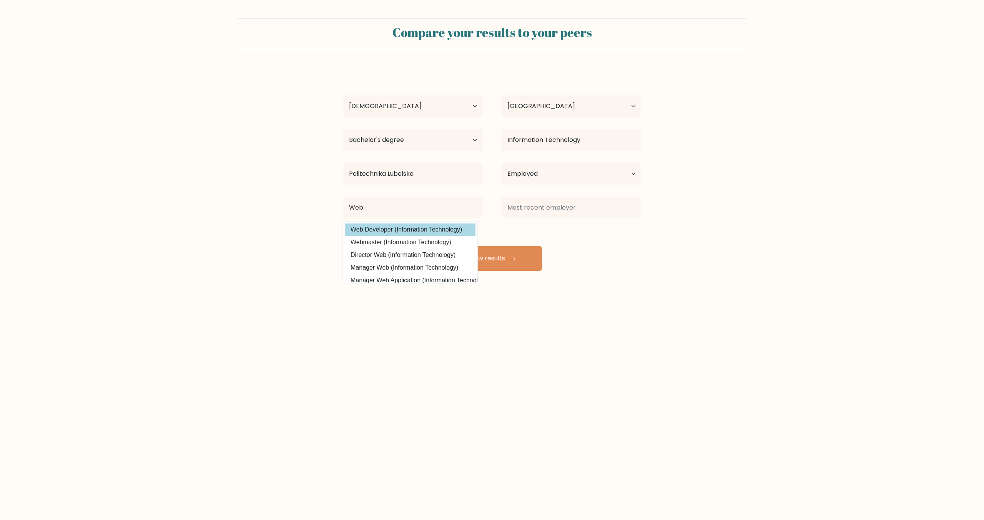
click at [442, 228] on option "Web Developer (Information Technology)" at bounding box center [410, 229] width 131 height 12
type input "Web Developer"
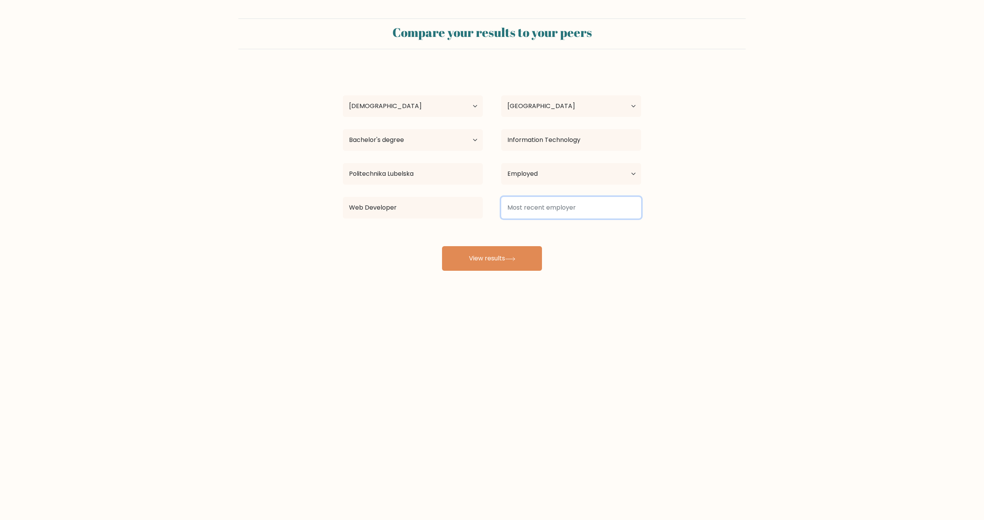
click at [539, 216] on input at bounding box center [571, 208] width 140 height 22
click at [537, 230] on option "webgravity" at bounding box center [568, 229] width 131 height 12
type input "webgravity"
click at [521, 262] on button "View results" at bounding box center [492, 258] width 100 height 25
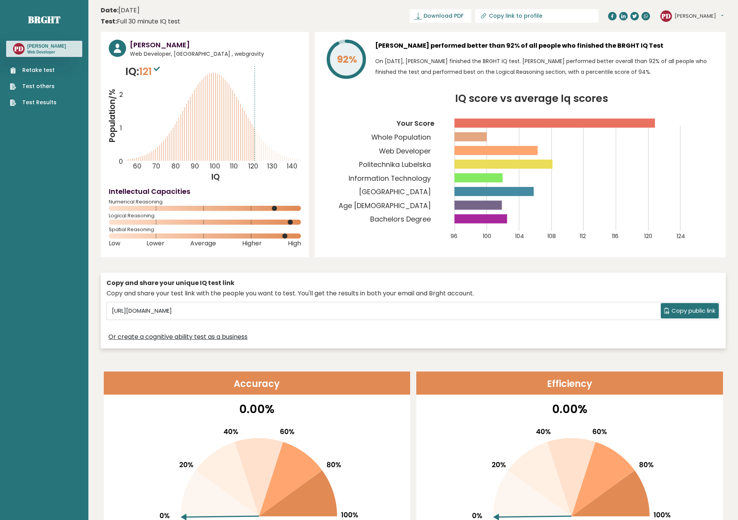
click at [35, 89] on link "Test others" at bounding box center [33, 86] width 47 height 8
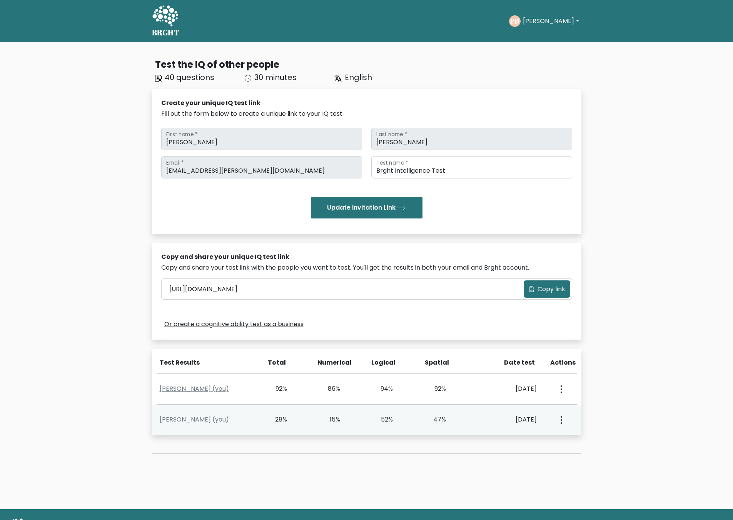
click at [567, 421] on div "View Profile" at bounding box center [560, 420] width 26 height 24
click at [563, 420] on div "View Profile" at bounding box center [560, 420] width 26 height 24
click at [560, 420] on circle "button" at bounding box center [561, 420] width 2 height 2
click at [466, 428] on div "[PERSON_NAME] (you) 28% 15% 52% 47% [DATE] View Profile" at bounding box center [366, 420] width 429 height 30
click at [209, 418] on link "[PERSON_NAME] (you)" at bounding box center [194, 419] width 69 height 9
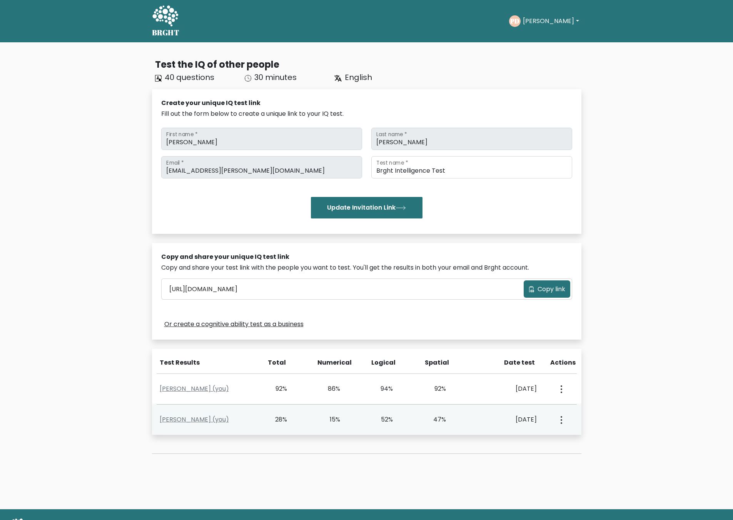
click at [562, 419] on button "button" at bounding box center [560, 420] width 6 height 24
click at [574, 435] on ul "View Profile" at bounding box center [588, 441] width 62 height 19
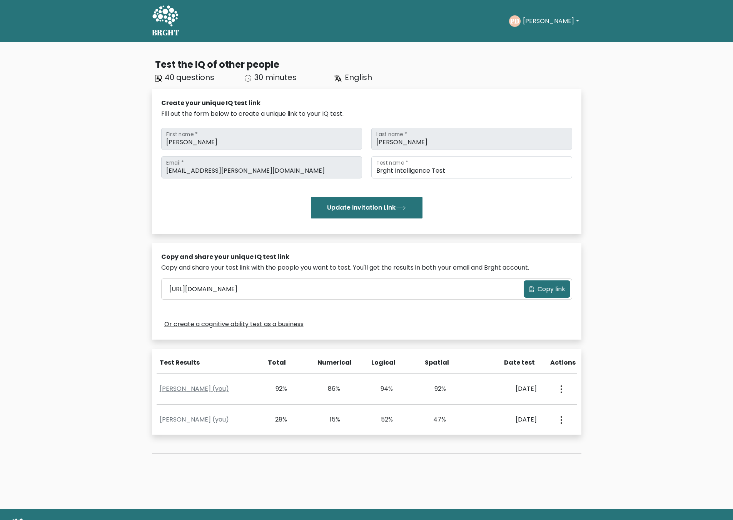
click at [575, 437] on div "Test the IQ of other people 40 questions 30 minutes English Create your unique …" at bounding box center [366, 262] width 438 height 421
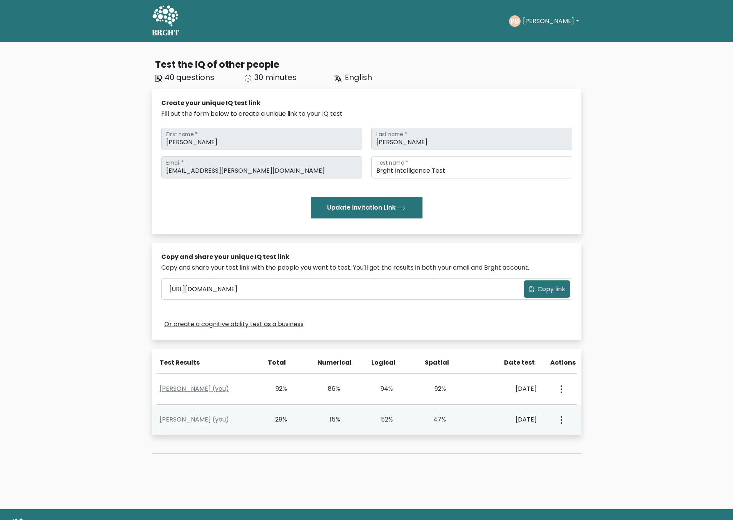
click at [555, 412] on div "View Profile" at bounding box center [560, 420] width 26 height 24
click at [564, 421] on div "View Profile" at bounding box center [560, 420] width 26 height 24
click at [564, 423] on div "View Profile" at bounding box center [560, 420] width 26 height 24
click at [560, 421] on icon "button" at bounding box center [561, 420] width 2 height 8
click at [574, 440] on link "View Profile" at bounding box center [588, 442] width 61 height 12
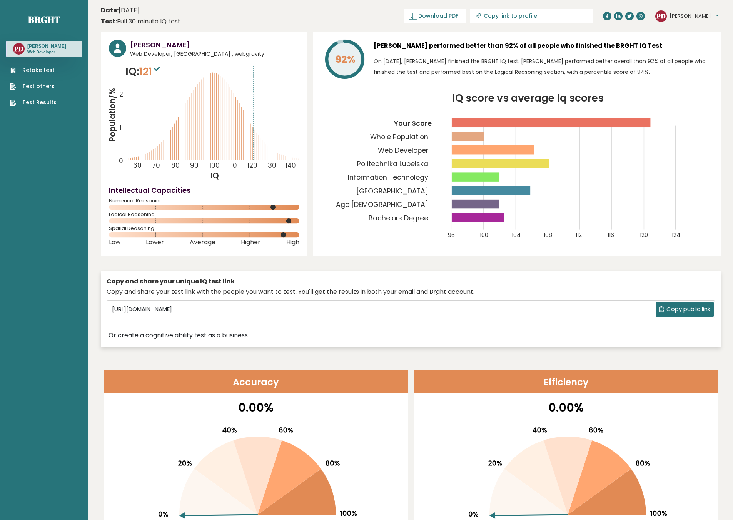
drag, startPoint x: 431, startPoint y: 325, endPoint x: 435, endPoint y: 322, distance: 4.5
click at [63, 47] on div "PD [PERSON_NAME] Web Developer" at bounding box center [44, 49] width 76 height 16
click at [28, 45] on h3 "[PERSON_NAME]" at bounding box center [46, 46] width 39 height 6
click at [18, 50] on text "PD" at bounding box center [19, 48] width 10 height 9
click at [33, 103] on link "Test Results" at bounding box center [33, 102] width 47 height 8
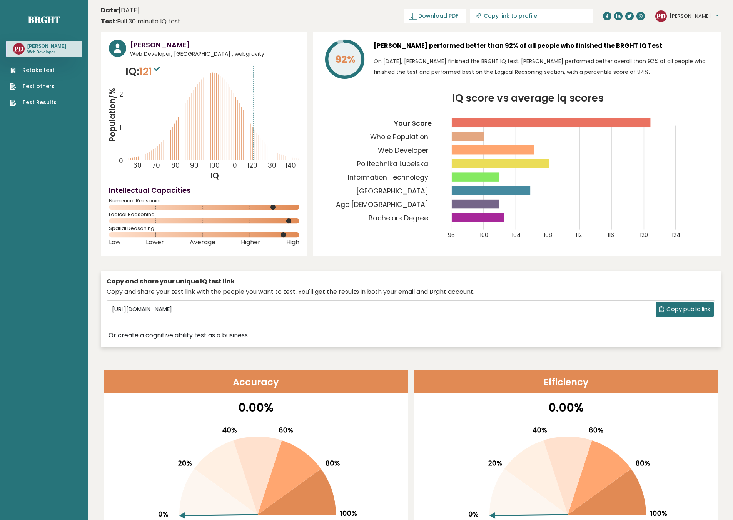
click at [674, 17] on button "[PERSON_NAME]" at bounding box center [693, 16] width 49 height 8
click at [672, 17] on button "[PERSON_NAME]" at bounding box center [693, 16] width 49 height 8
click at [157, 69] on icon at bounding box center [157, 69] width 6 height 5
click at [144, 71] on span "121" at bounding box center [150, 71] width 23 height 14
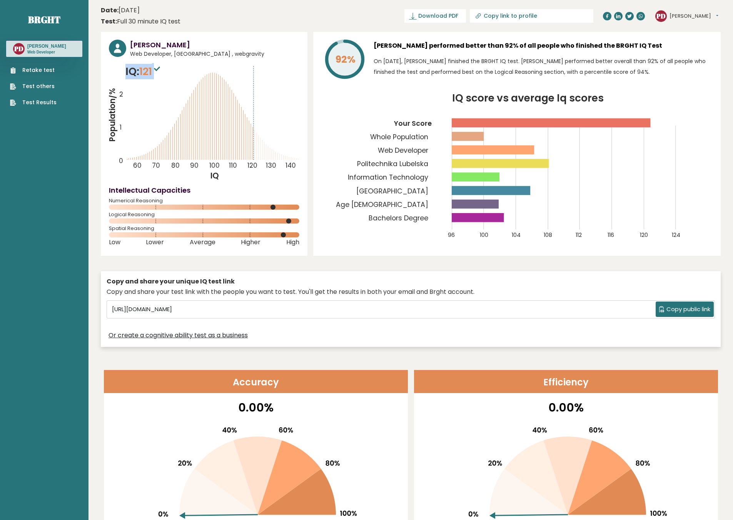
click at [144, 71] on span "121" at bounding box center [150, 71] width 23 height 14
click at [671, 18] on button "[PERSON_NAME]" at bounding box center [693, 16] width 49 height 8
click at [676, 18] on button "[PERSON_NAME]" at bounding box center [693, 16] width 49 height 8
click at [380, 59] on p "On [DATE], [PERSON_NAME] finished the BRGHT IQ test. [PERSON_NAME] performed be…" at bounding box center [542, 67] width 339 height 22
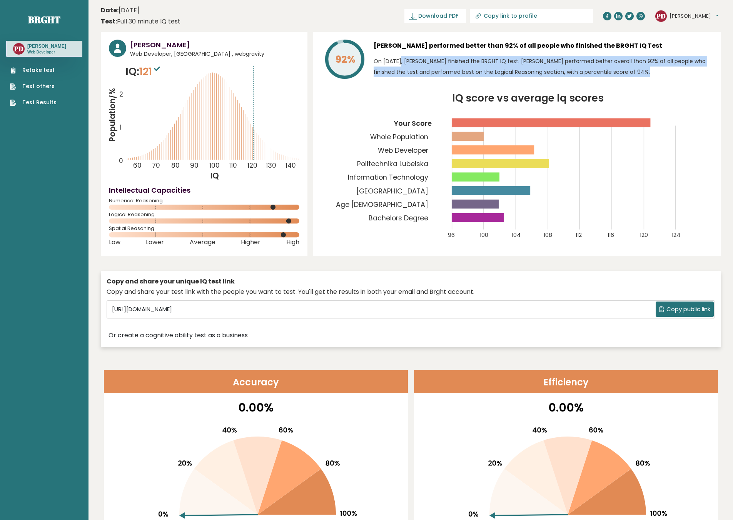
click at [380, 59] on p "On [DATE], [PERSON_NAME] finished the BRGHT IQ test. [PERSON_NAME] performed be…" at bounding box center [542, 67] width 339 height 22
click at [402, 52] on div "[PERSON_NAME] performed better than 92% of all people who finished the BRGHT IQ…" at bounding box center [542, 61] width 339 height 42
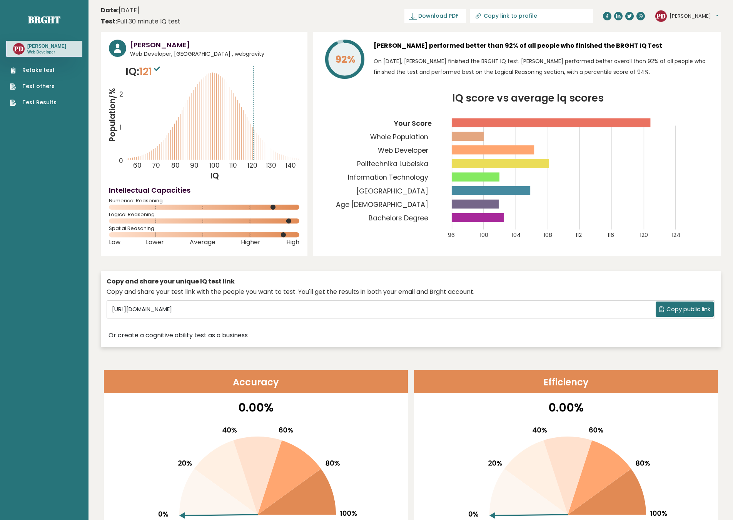
click at [349, 55] on tspan "92%" at bounding box center [345, 59] width 20 height 13
click at [353, 38] on div "92% [PERSON_NAME] performed better than 92% of all people who finished the BRGH…" at bounding box center [516, 144] width 407 height 224
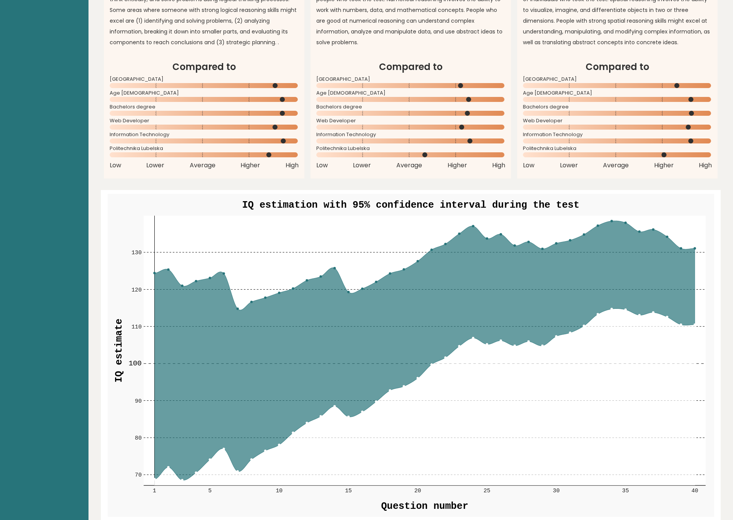
scroll to position [757, 0]
